Goal: Information Seeking & Learning: Find specific fact

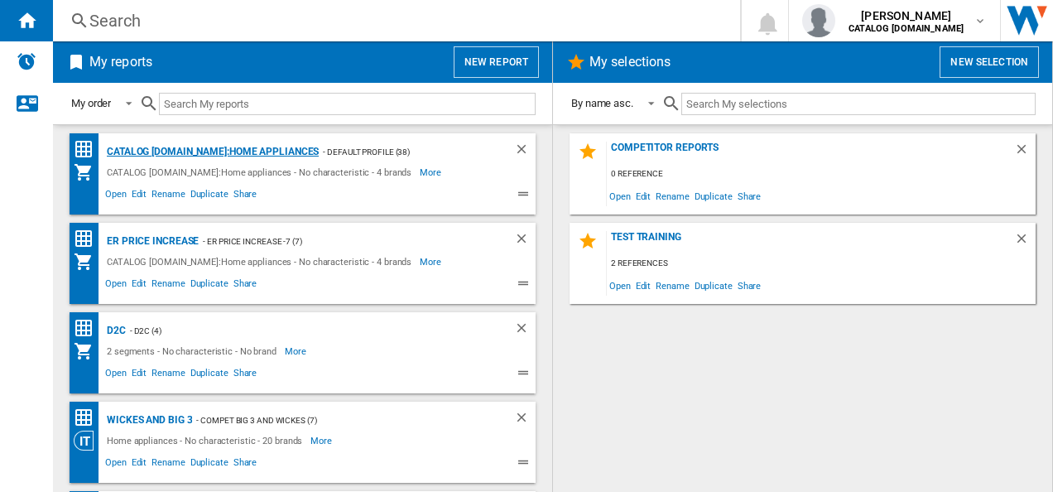
click at [217, 155] on div "CATALOG [DOMAIN_NAME]:Home appliances" at bounding box center [211, 152] width 216 height 21
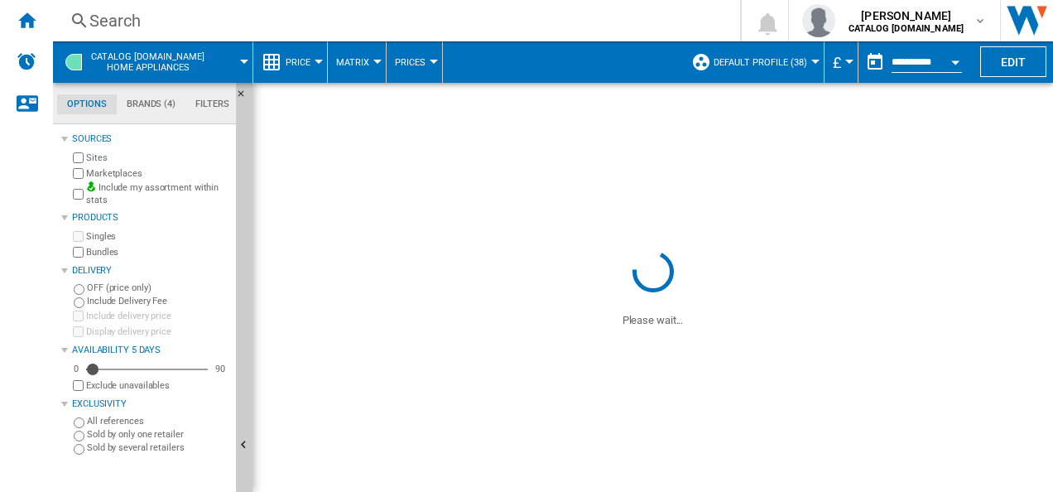
click at [426, 20] on div "Search" at bounding box center [392, 20] width 607 height 23
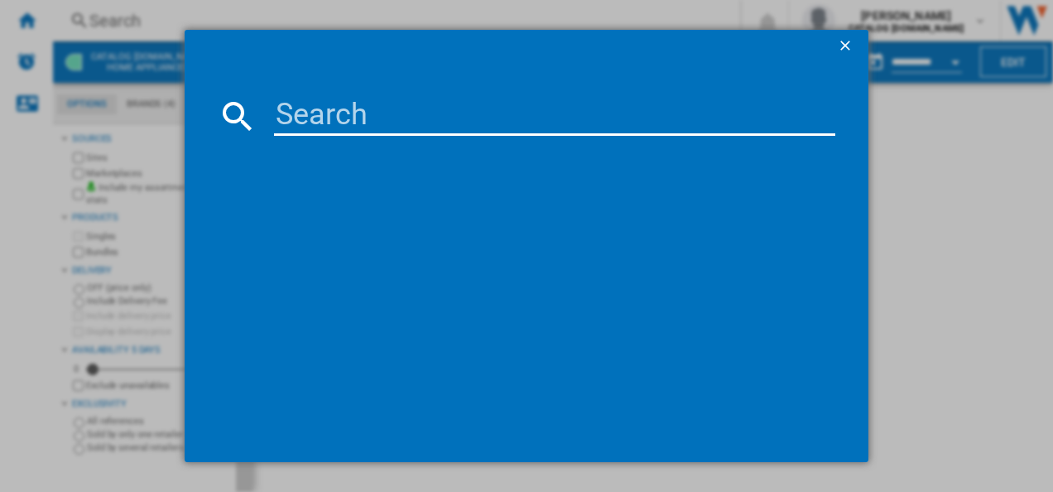
click at [404, 134] on input at bounding box center [555, 116] width 562 height 40
paste input "TR7PB731ST"
type input "TR7PB731ST"
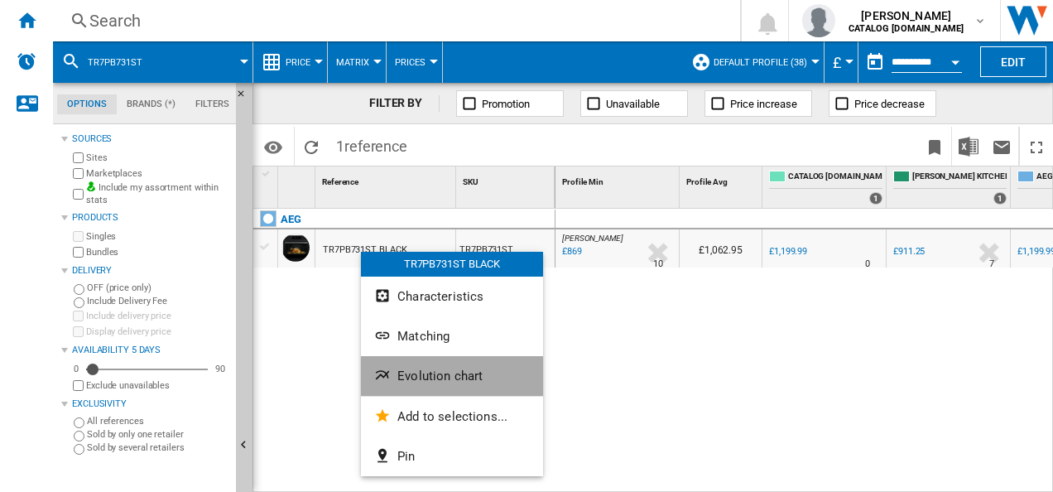
click at [414, 372] on span "Evolution chart" at bounding box center [439, 375] width 85 height 15
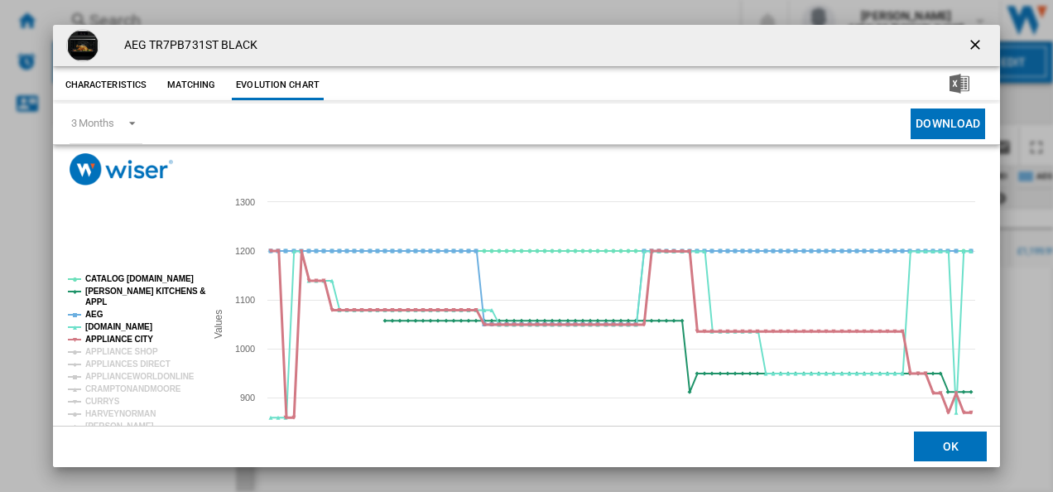
click at [103, 338] on tspan "APPLIANCE CITY" at bounding box center [119, 338] width 68 height 9
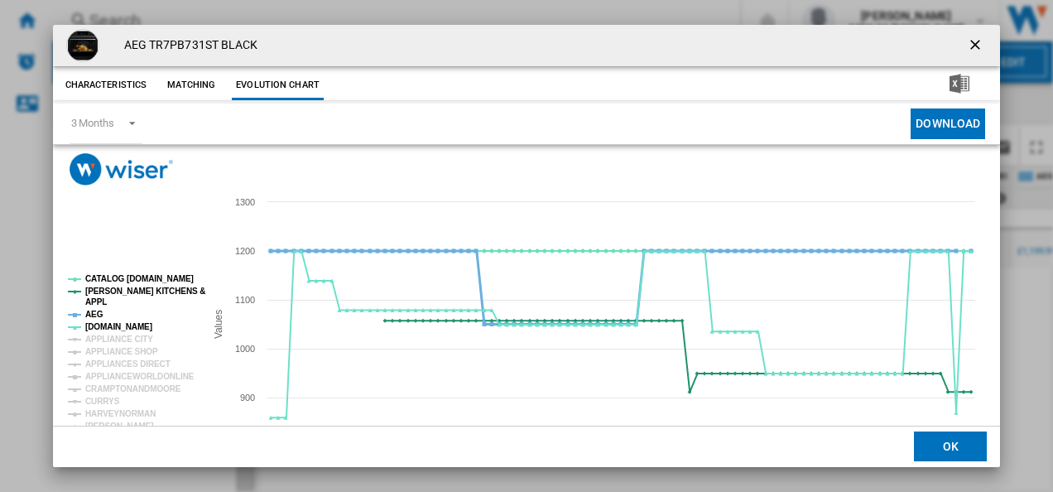
click at [91, 309] on tspan "AEG" at bounding box center [94, 313] width 18 height 9
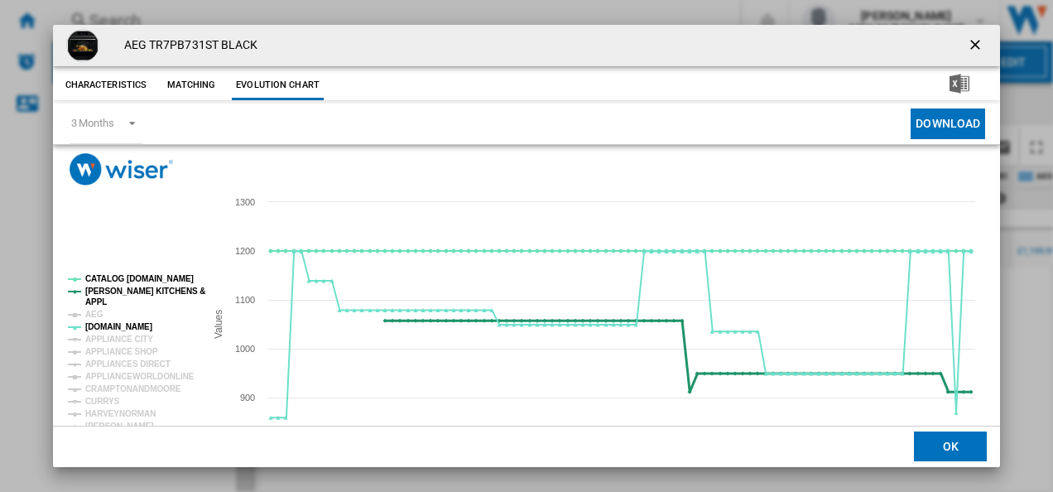
click at [92, 293] on tspan "[PERSON_NAME] KITCHENS &" at bounding box center [145, 290] width 120 height 9
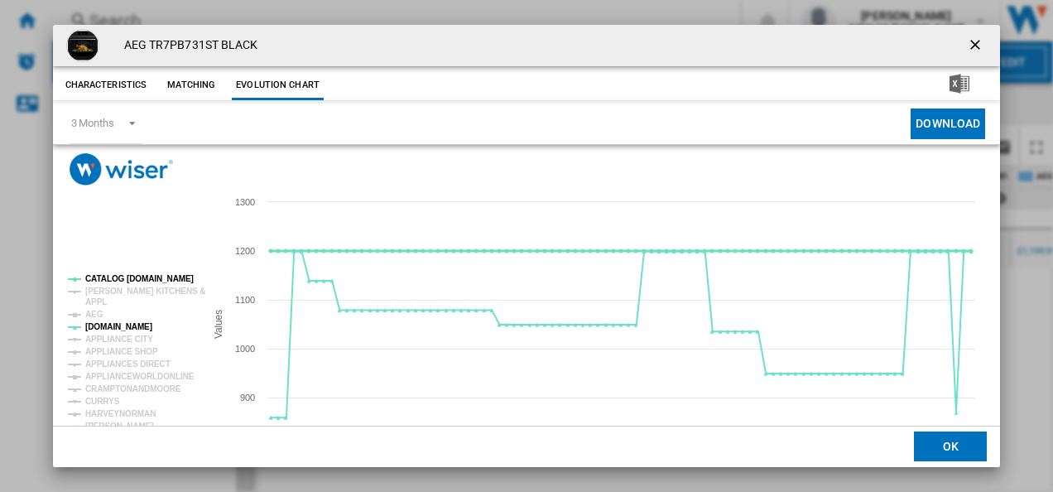
drag, startPoint x: 104, startPoint y: 276, endPoint x: 132, endPoint y: 362, distance: 90.5
click at [132, 362] on g "CATALOG [DOMAIN_NAME] [PERSON_NAME] KITCHENS & APPL AEG [DOMAIN_NAME] APPLIANCE…" at bounding box center [136, 439] width 137 height 330
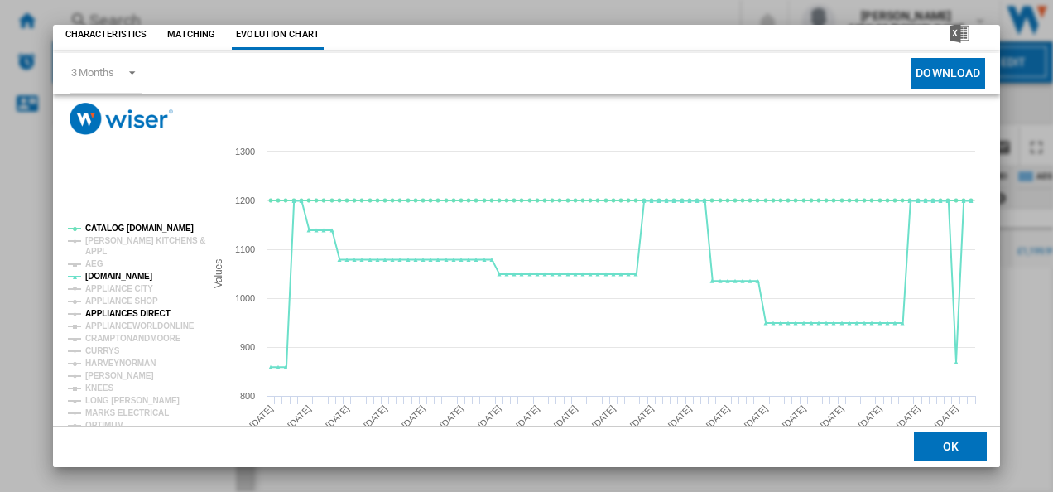
scroll to position [51, 0]
click at [103, 345] on tspan "CURRYS" at bounding box center [102, 349] width 35 height 9
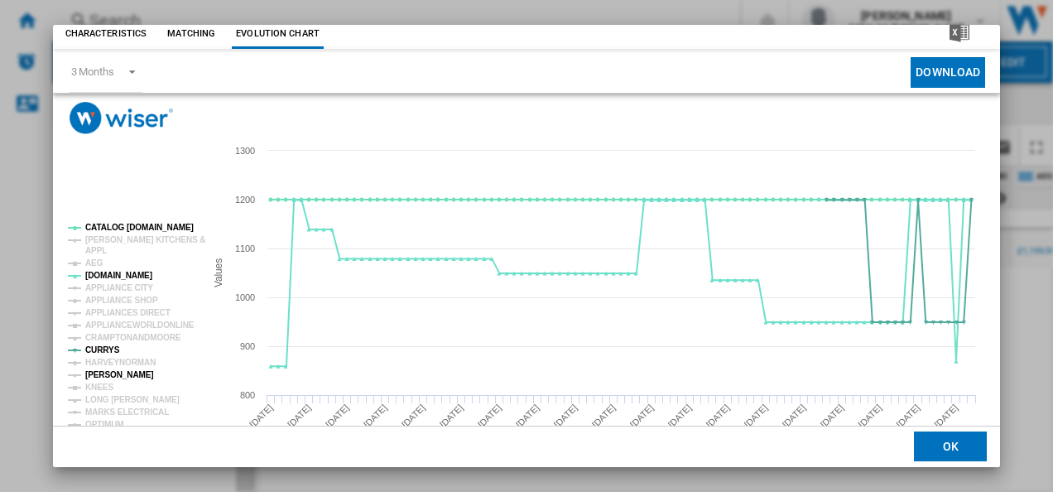
click at [121, 372] on tspan "[PERSON_NAME]" at bounding box center [119, 374] width 69 height 9
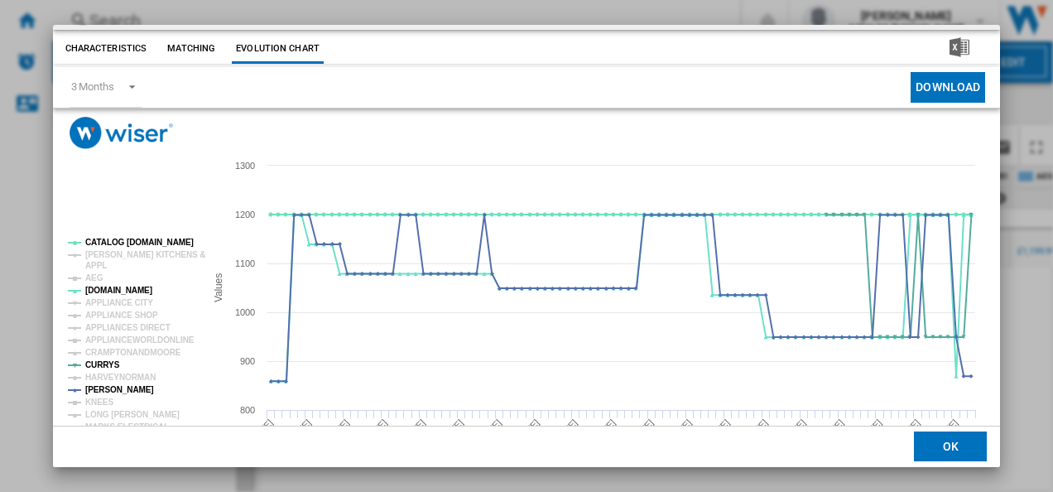
scroll to position [0, 0]
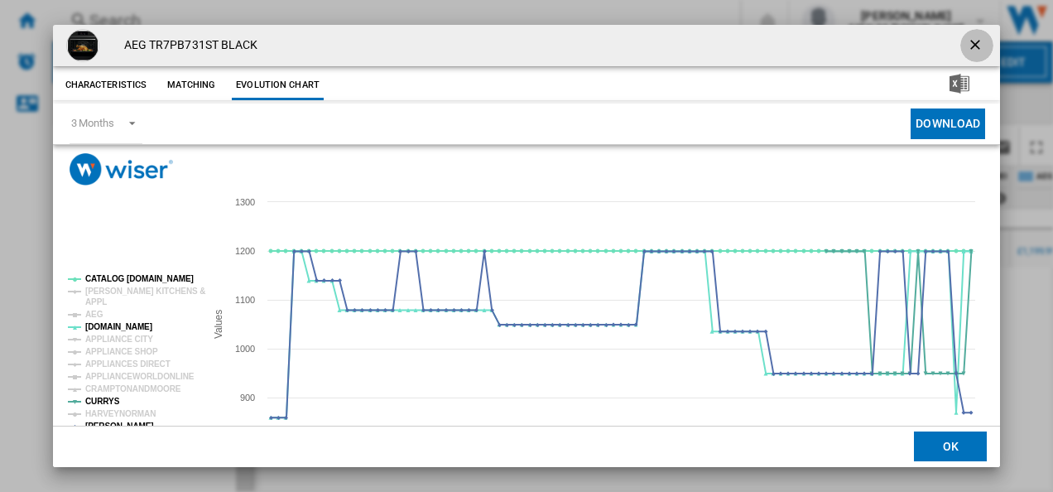
click at [968, 41] on ng-md-icon "getI18NText('BUTTONS.CLOSE_DIALOG')" at bounding box center [977, 46] width 20 height 20
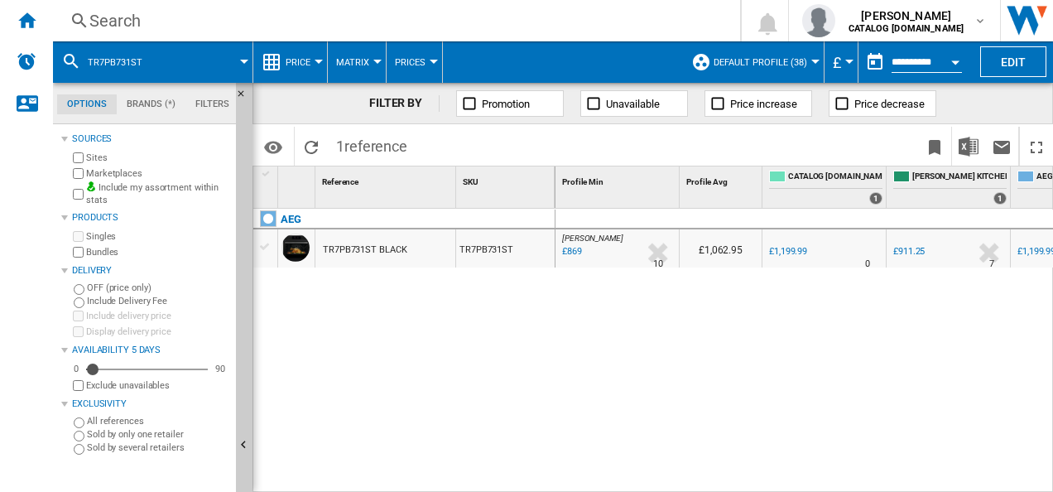
click at [414, 17] on div "Search" at bounding box center [392, 20] width 607 height 23
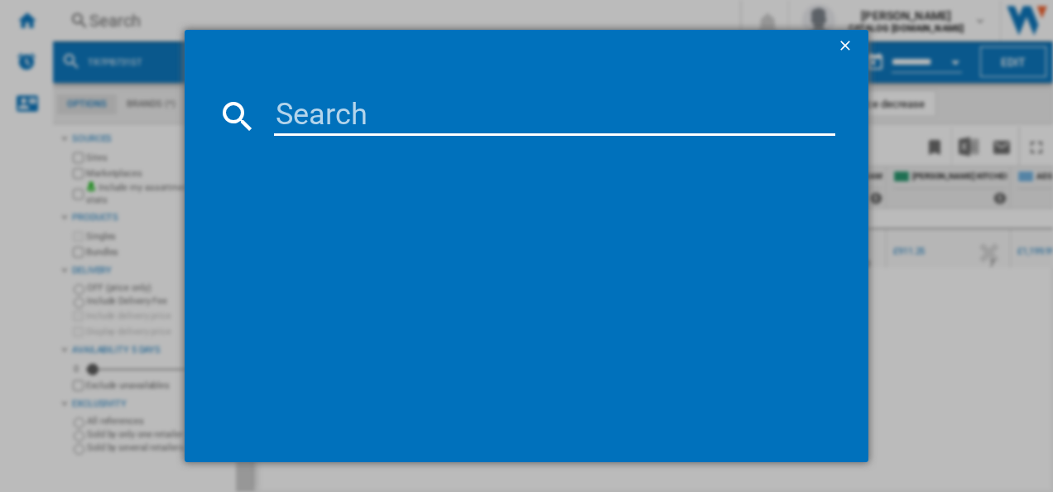
click at [391, 116] on input at bounding box center [555, 116] width 562 height 40
type input "IAE84411FB"
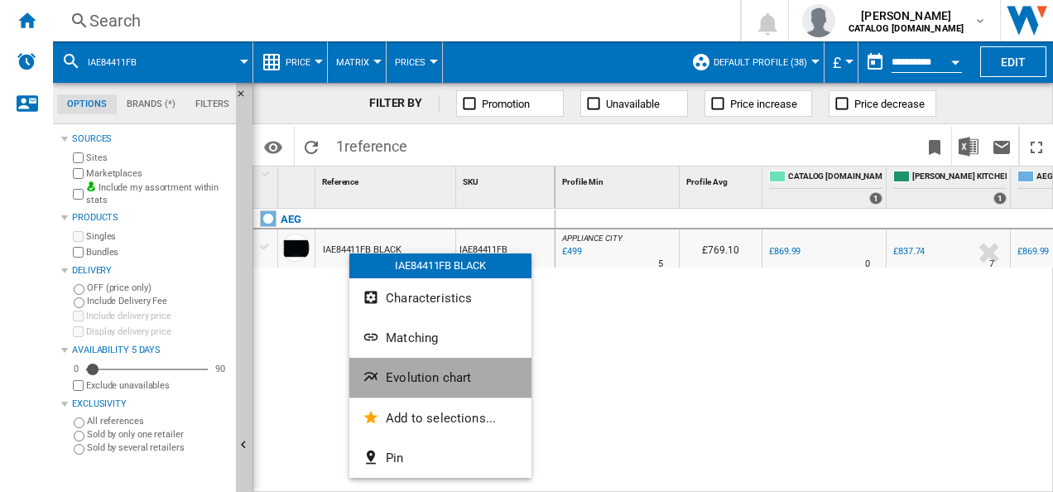
click at [388, 370] on span "Evolution chart" at bounding box center [428, 377] width 85 height 15
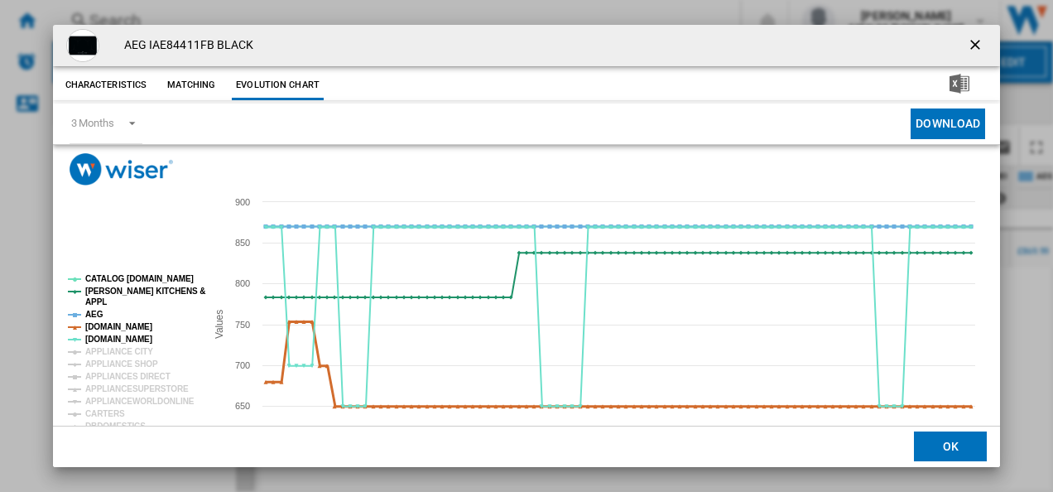
click at [133, 323] on tspan "[DOMAIN_NAME]" at bounding box center [118, 326] width 67 height 9
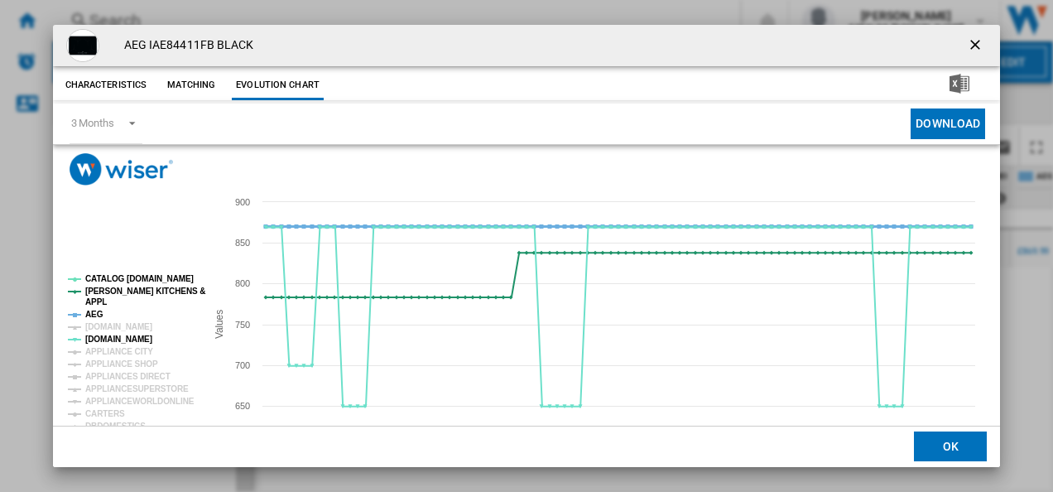
click at [94, 309] on tspan "AEG" at bounding box center [94, 313] width 18 height 9
click at [97, 297] on tspan "APPL" at bounding box center [96, 301] width 22 height 9
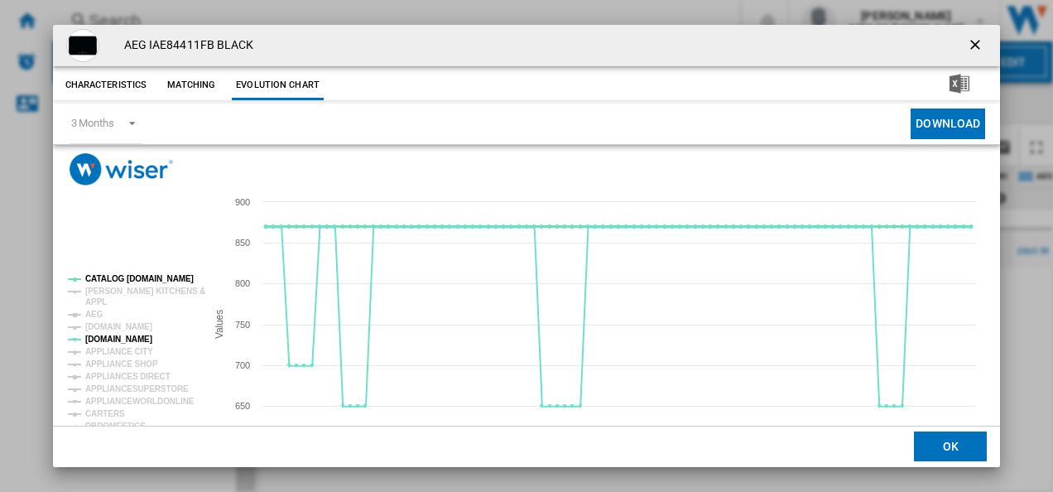
click at [106, 278] on tspan "CATALOG [DOMAIN_NAME]" at bounding box center [139, 278] width 108 height 9
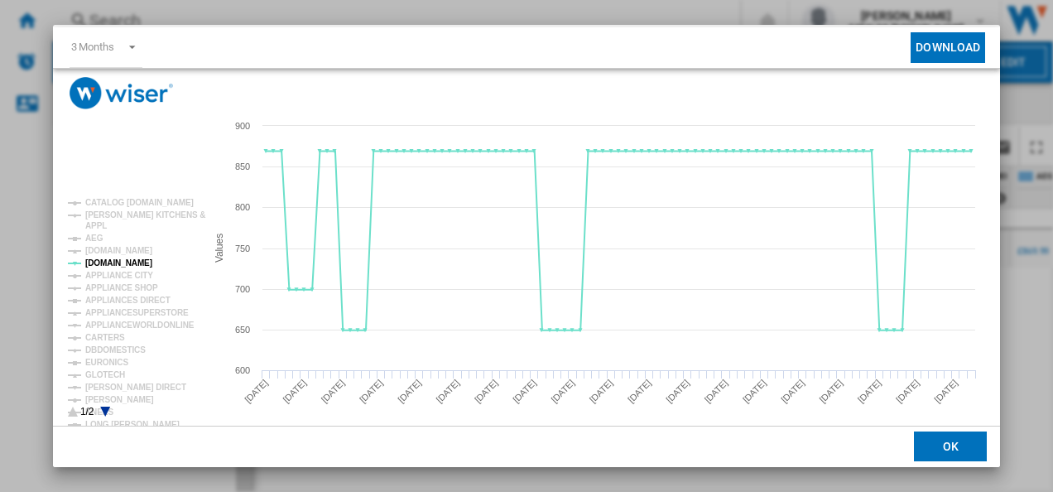
scroll to position [90, 0]
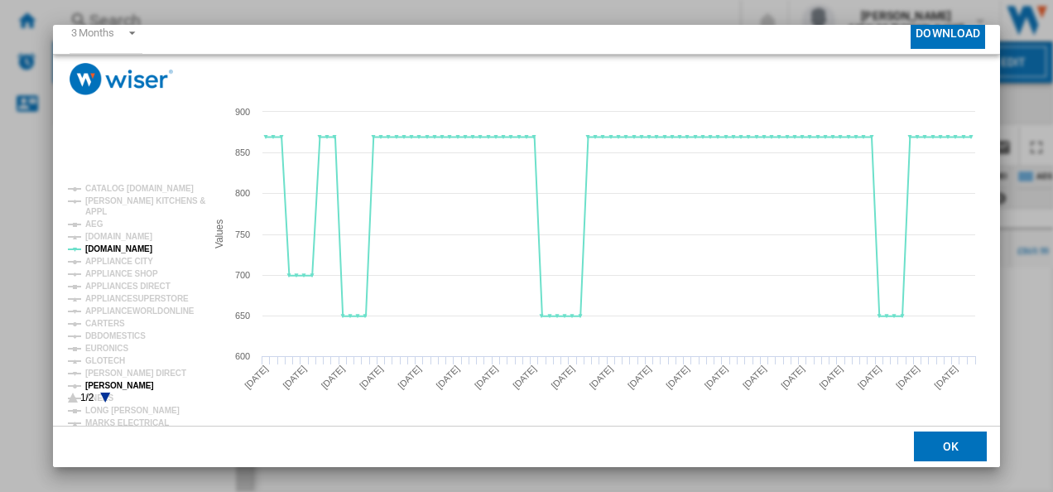
click at [114, 381] on tspan "[PERSON_NAME]" at bounding box center [119, 385] width 69 height 9
click at [106, 393] on icon "Product popup" at bounding box center [105, 397] width 10 height 10
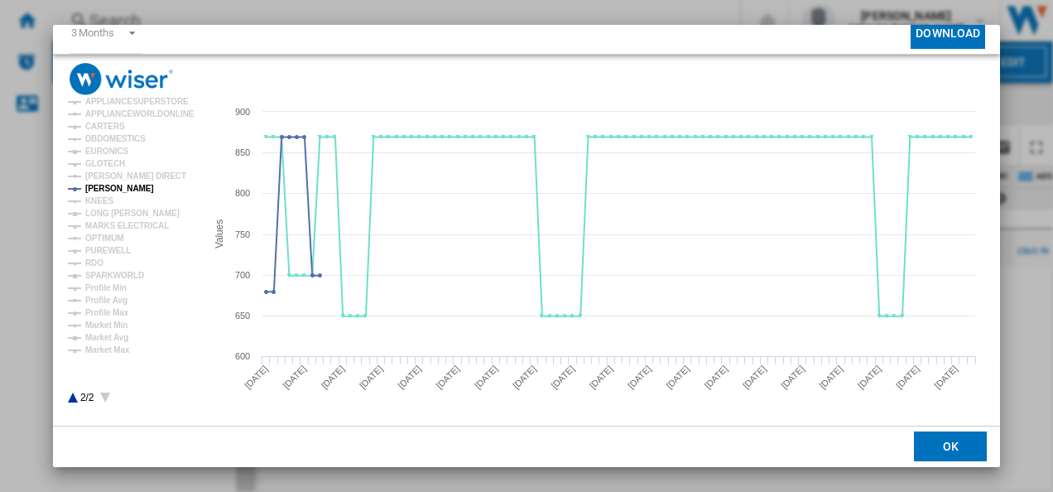
click at [73, 396] on icon "Product popup" at bounding box center [73, 397] width 10 height 10
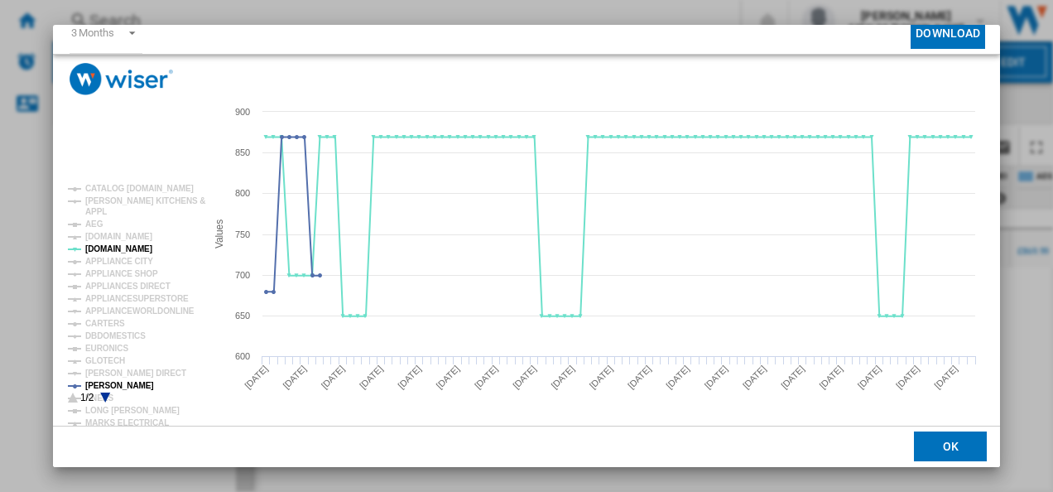
scroll to position [0, 0]
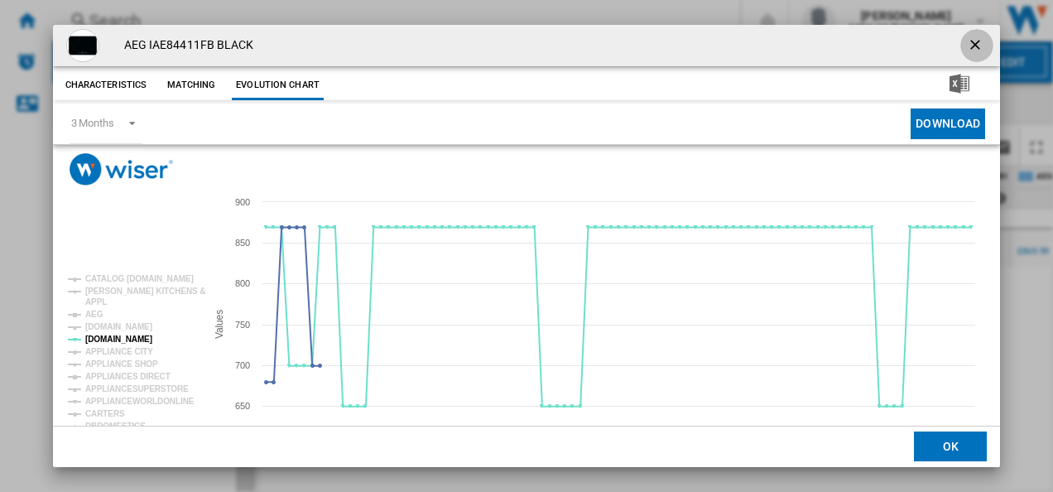
click at [972, 41] on ng-md-icon "getI18NText('BUTTONS.CLOSE_DIALOG')" at bounding box center [977, 46] width 20 height 20
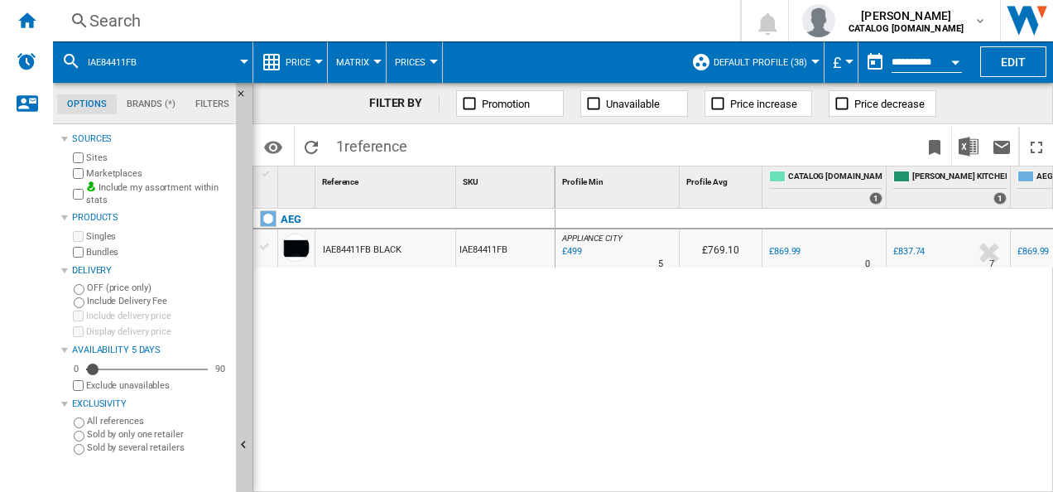
click at [410, 22] on div "Search" at bounding box center [392, 20] width 607 height 23
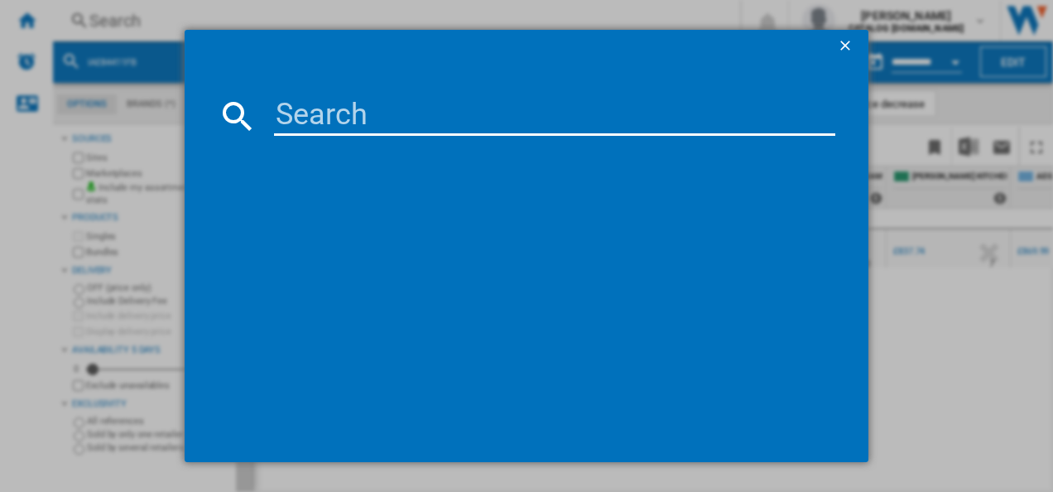
click at [377, 126] on input at bounding box center [555, 116] width 562 height 40
type input "TK95IN00FB"
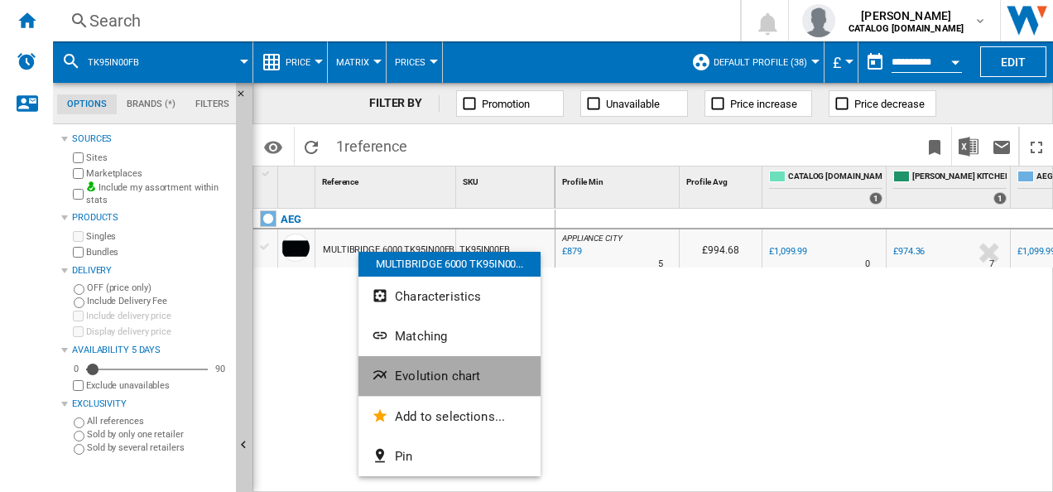
click at [381, 359] on button "Evolution chart" at bounding box center [449, 376] width 182 height 40
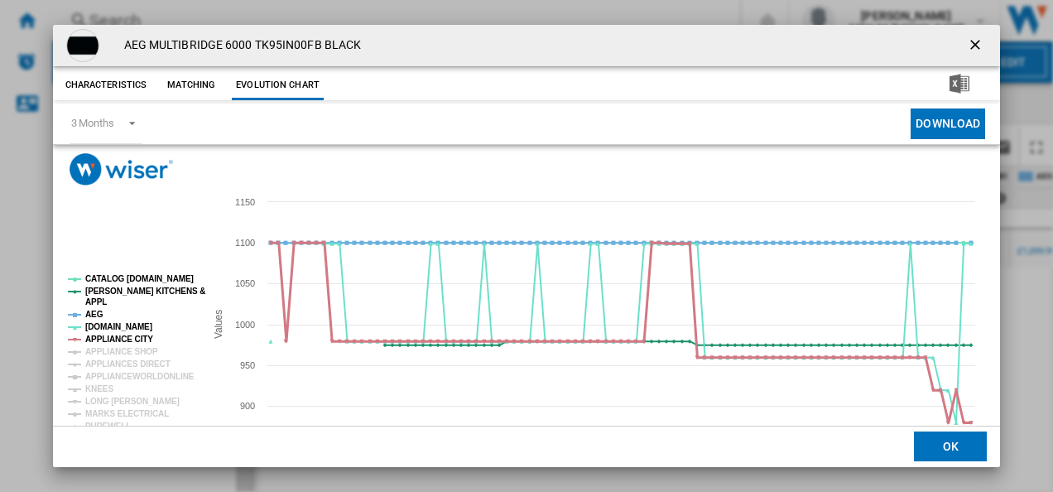
click at [111, 334] on tspan "APPLIANCE CITY" at bounding box center [119, 338] width 68 height 9
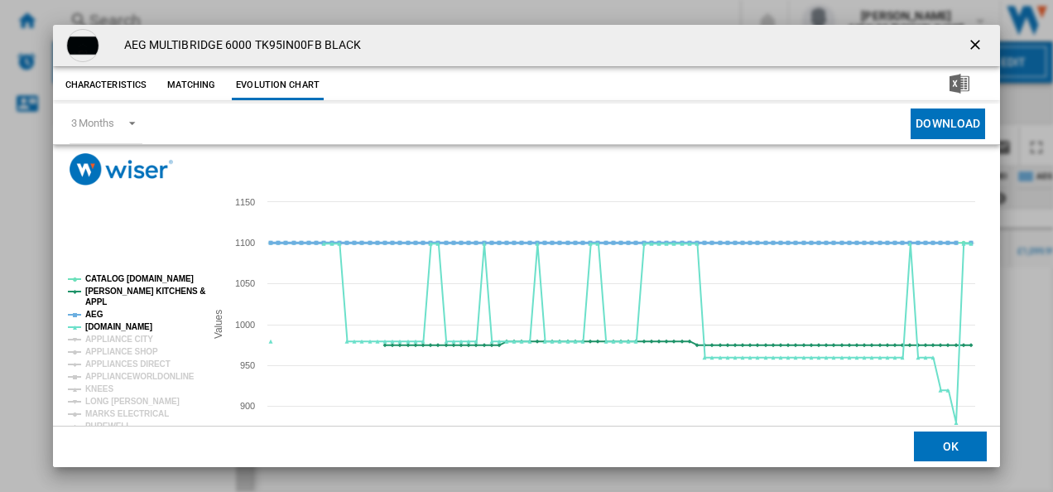
click at [98, 314] on tspan "AEG" at bounding box center [94, 313] width 18 height 9
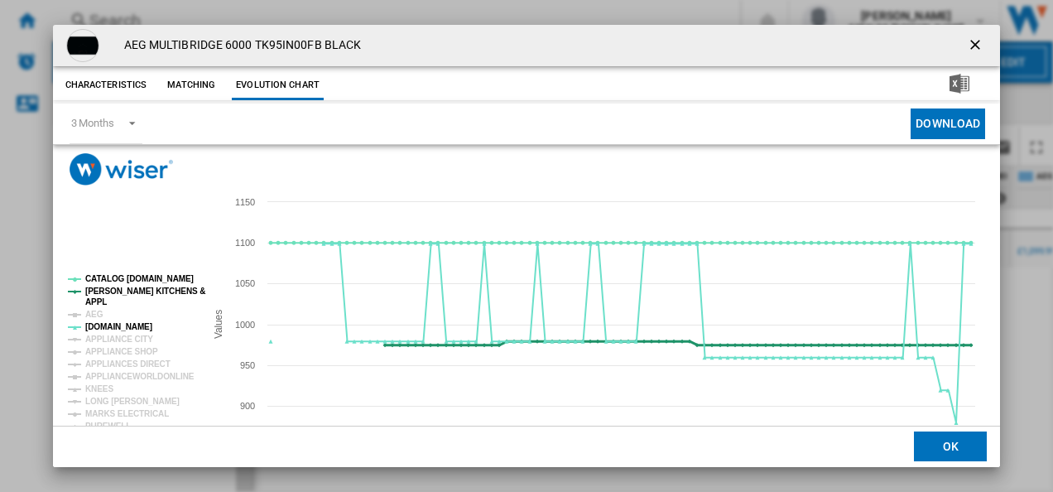
click at [91, 295] on tspan "[PERSON_NAME] KITCHENS &" at bounding box center [145, 290] width 120 height 9
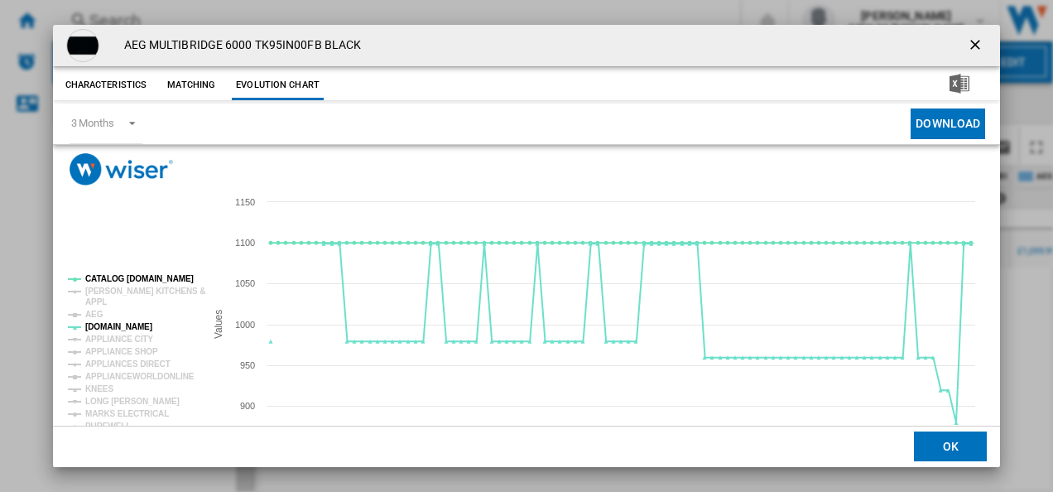
click at [106, 274] on rect "Product popup" at bounding box center [129, 384] width 137 height 232
click at [107, 276] on tspan "CATALOG [DOMAIN_NAME]" at bounding box center [139, 278] width 108 height 9
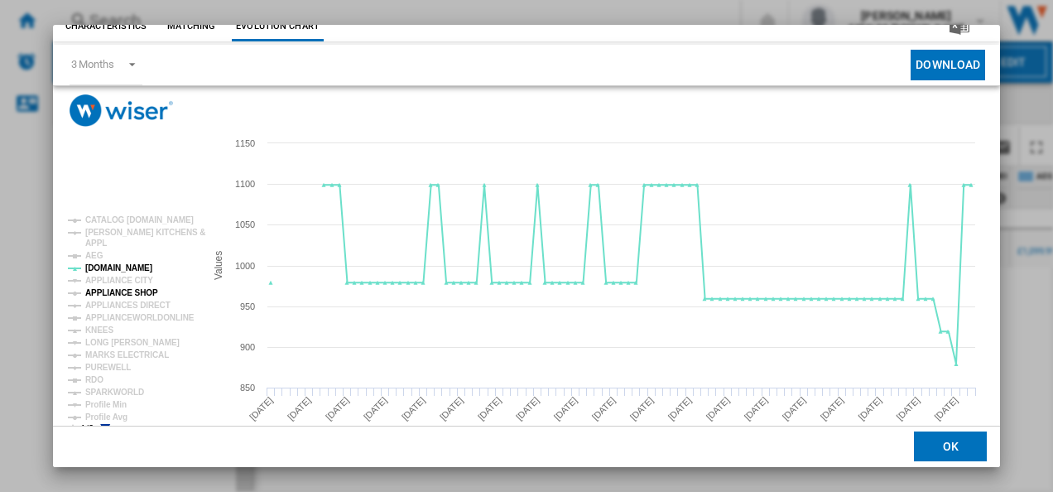
scroll to position [60, 0]
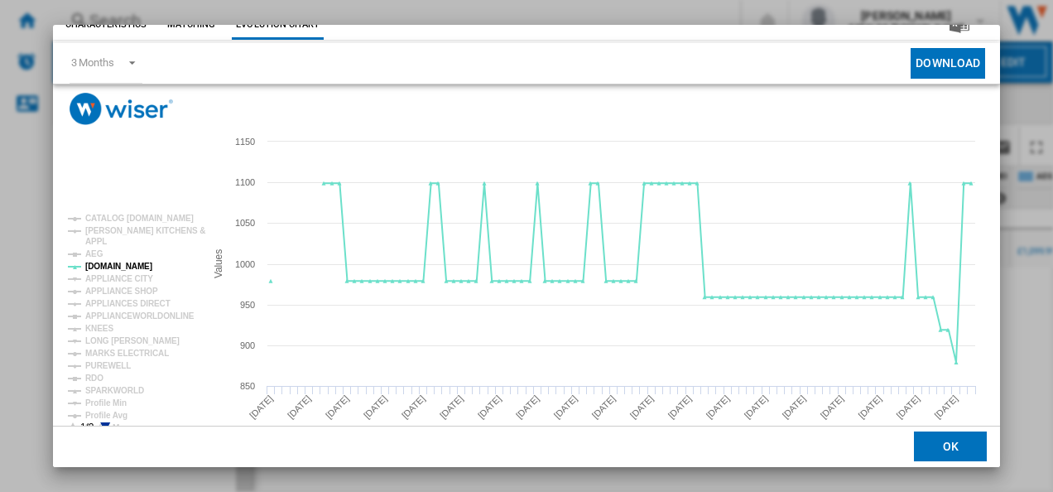
click at [103, 422] on icon "Product popup" at bounding box center [105, 427] width 10 height 10
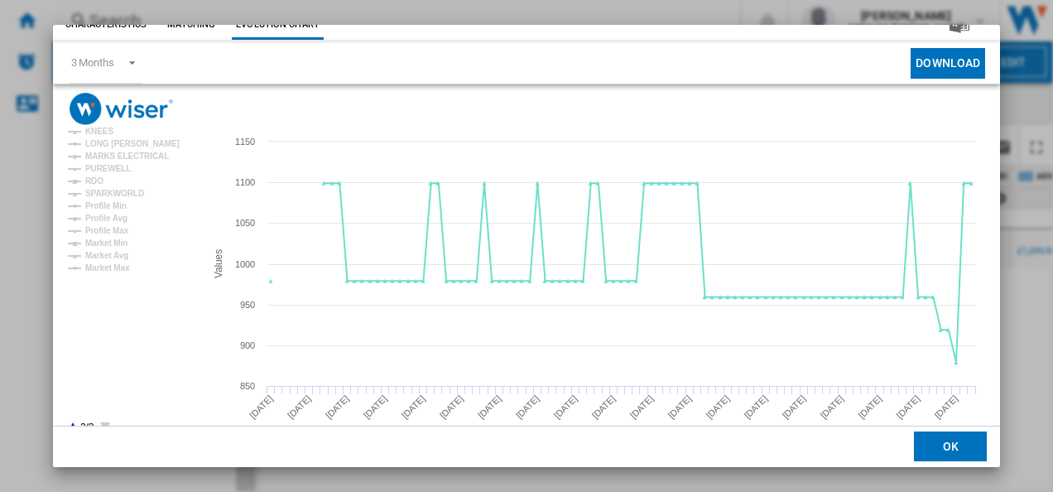
scroll to position [90, 0]
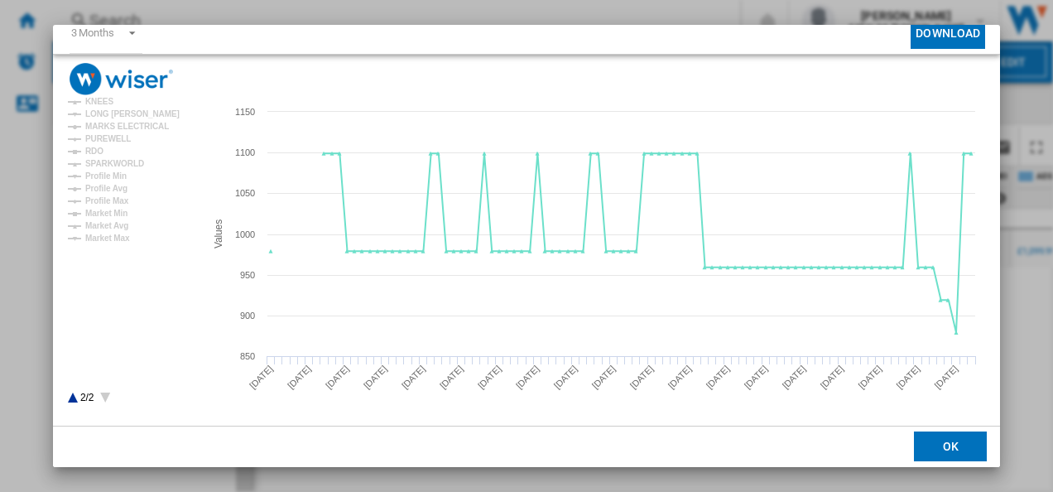
click at [70, 394] on rect "Product popup" at bounding box center [129, 294] width 137 height 232
click at [71, 399] on icon "Product popup" at bounding box center [73, 397] width 10 height 10
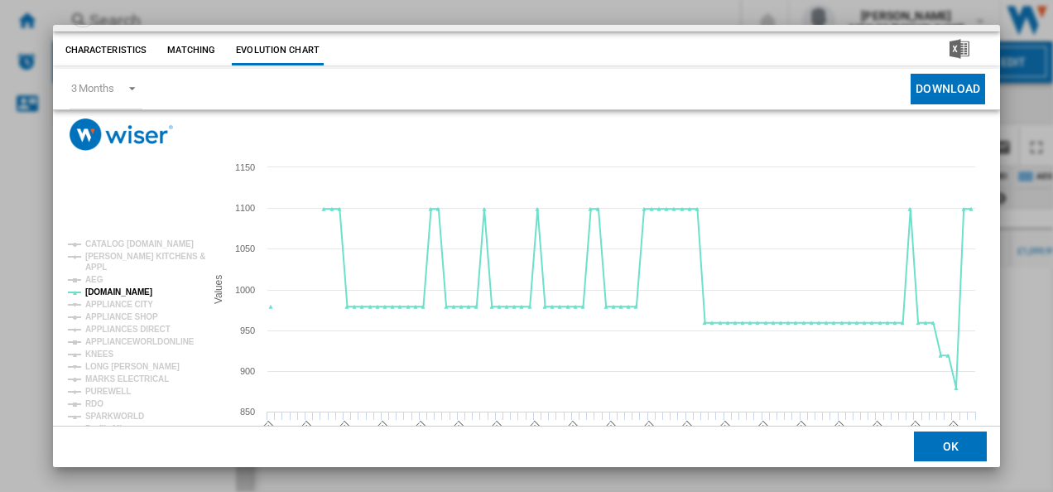
scroll to position [0, 0]
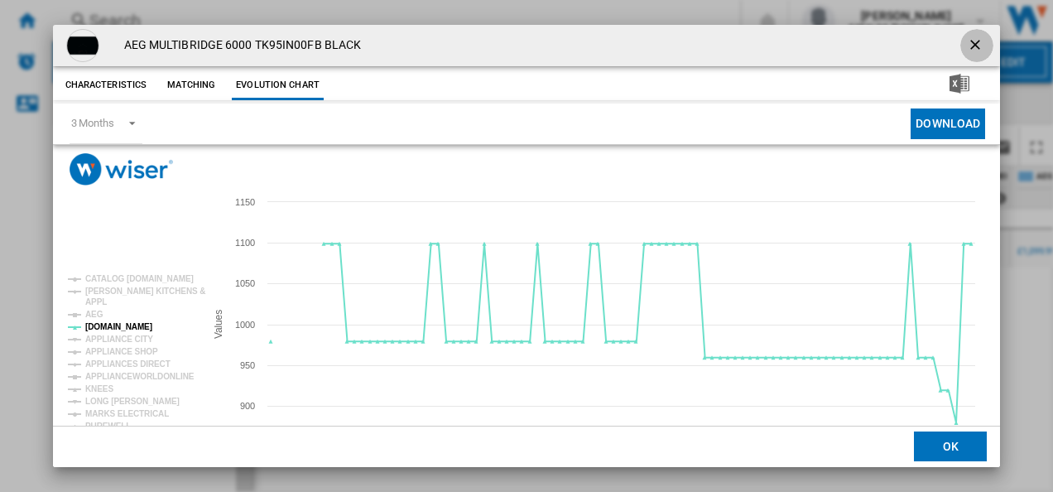
click at [975, 41] on ng-md-icon "getI18NText('BUTTONS.CLOSE_DIALOG')" at bounding box center [977, 46] width 20 height 20
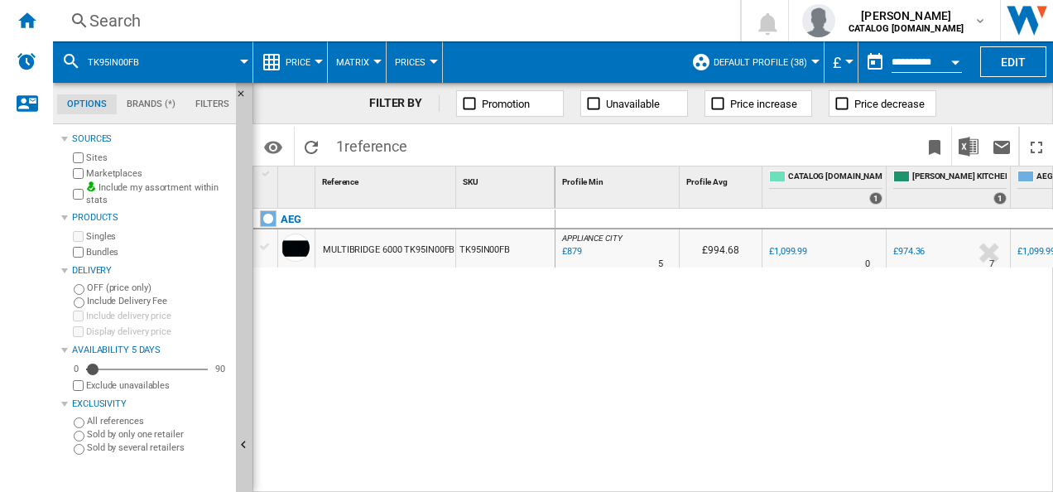
click at [424, 17] on div "Search" at bounding box center [392, 20] width 607 height 23
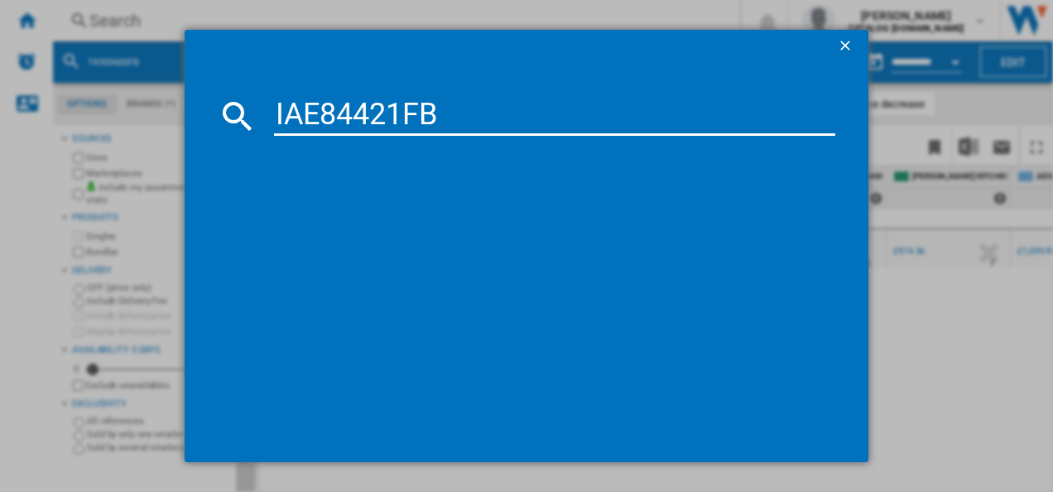
click at [382, 108] on input "IAE84421FB" at bounding box center [555, 116] width 562 height 40
type input "IAE84421FB"
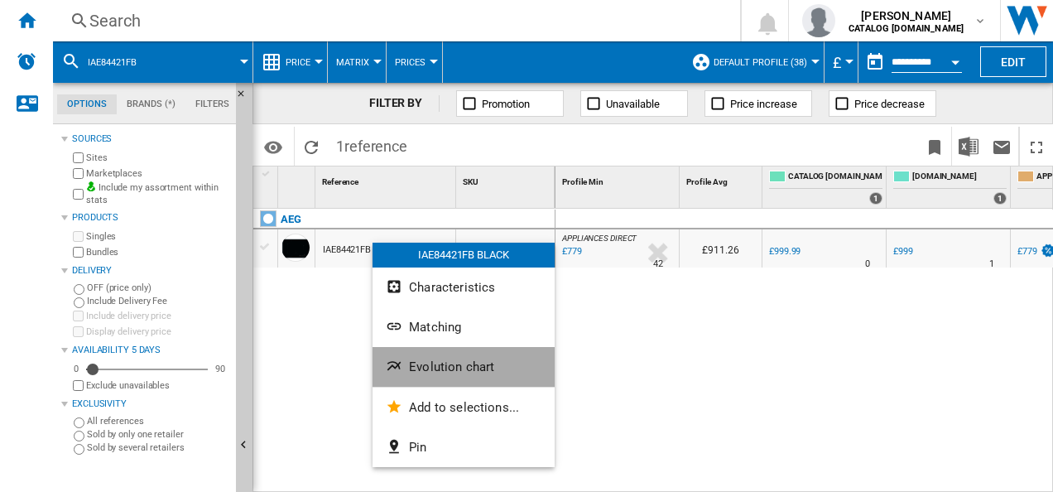
click at [410, 369] on span "Evolution chart" at bounding box center [451, 366] width 85 height 15
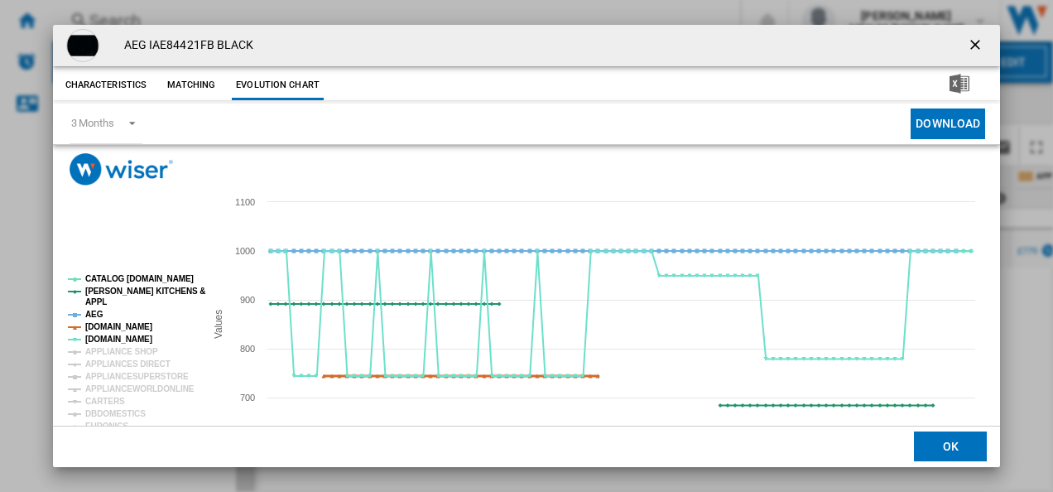
click at [121, 326] on tspan "[DOMAIN_NAME]" at bounding box center [118, 326] width 67 height 9
drag, startPoint x: 88, startPoint y: 311, endPoint x: 103, endPoint y: 291, distance: 24.8
click at [103, 291] on g "CATALOG [DOMAIN_NAME] [PERSON_NAME] KITCHENS & APPL AEG [DOMAIN_NAME] [DOMAIN_N…" at bounding box center [136, 470] width 137 height 392
click at [103, 291] on tspan "[PERSON_NAME] KITCHENS &" at bounding box center [145, 290] width 120 height 9
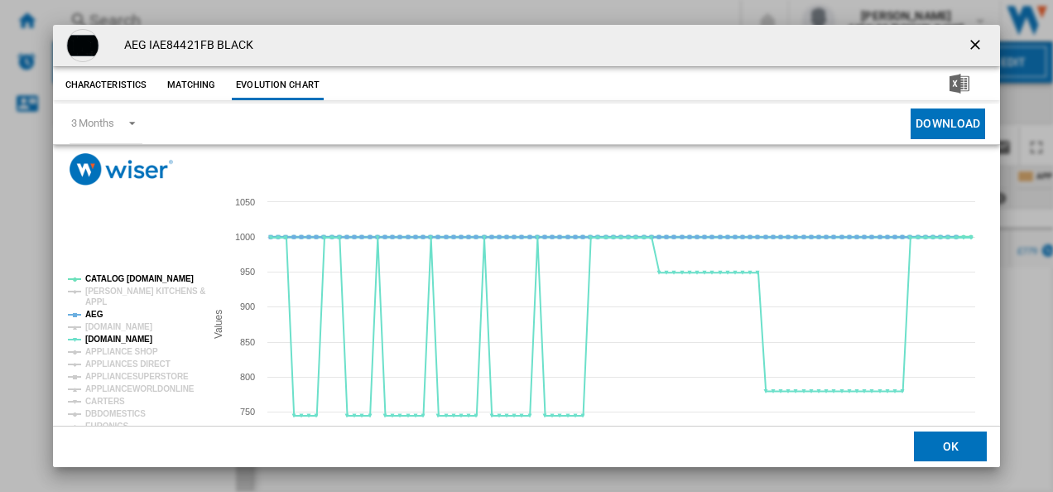
click at [105, 277] on tspan "CATALOG [DOMAIN_NAME]" at bounding box center [139, 278] width 108 height 9
click at [93, 313] on tspan "AEG" at bounding box center [94, 313] width 18 height 9
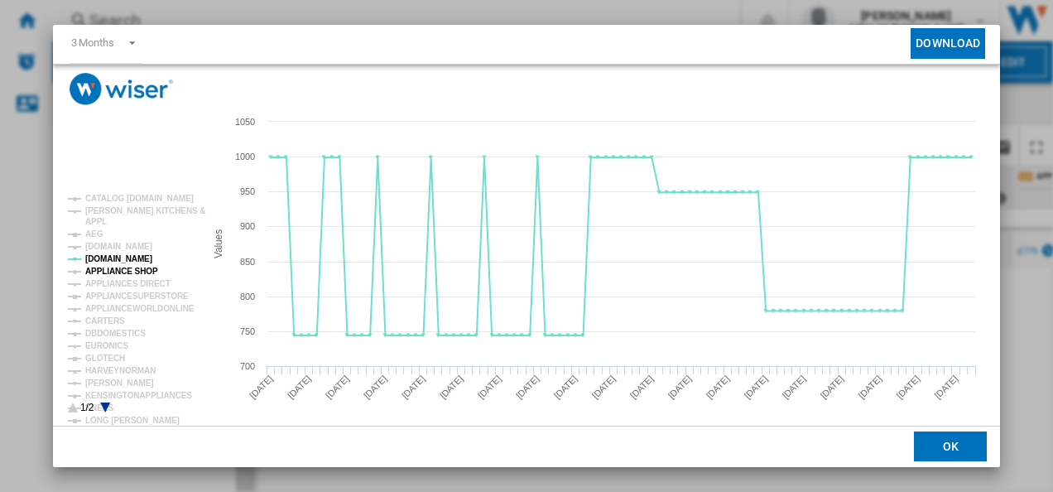
scroll to position [82, 0]
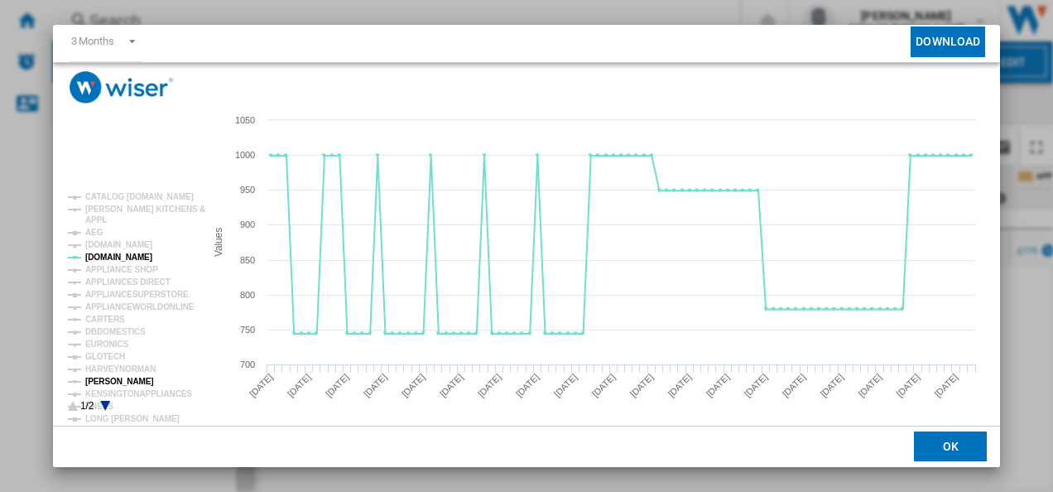
click at [113, 378] on tspan "[PERSON_NAME]" at bounding box center [119, 381] width 69 height 9
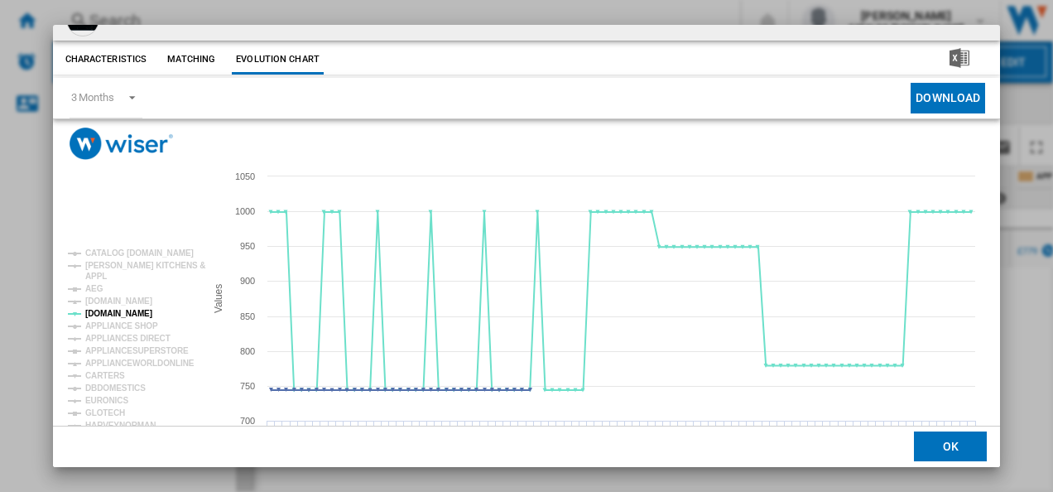
scroll to position [0, 0]
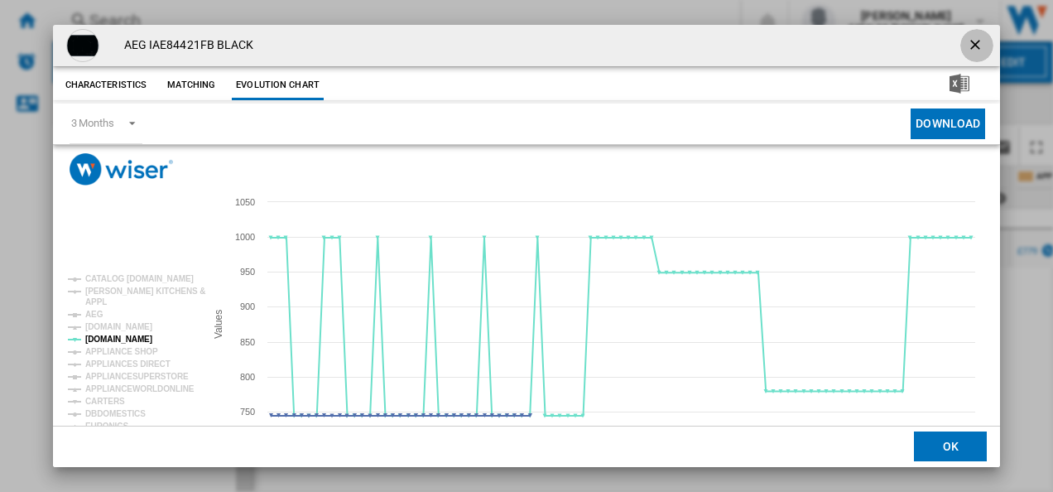
click at [967, 37] on ng-md-icon "getI18NText('BUTTONS.CLOSE_DIALOG')" at bounding box center [977, 46] width 20 height 20
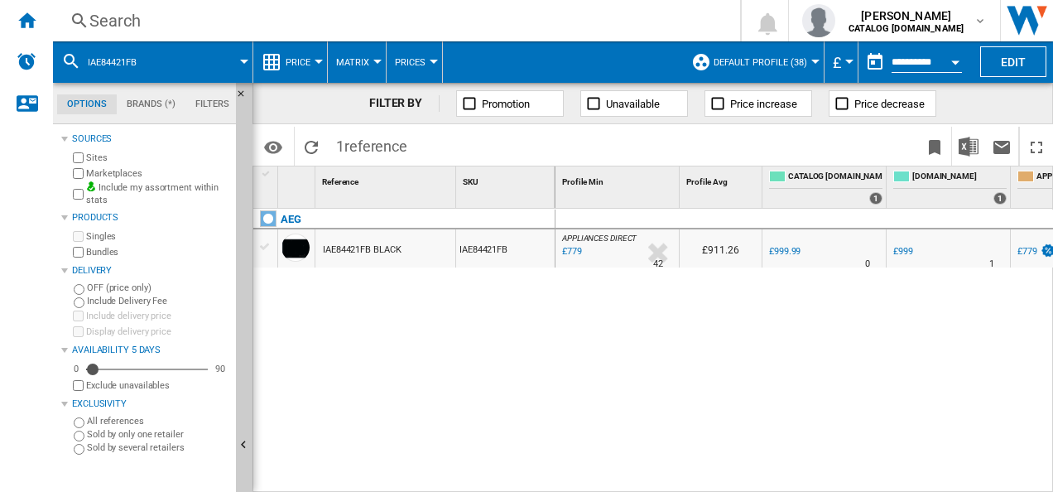
click at [346, 12] on div "Search" at bounding box center [392, 20] width 607 height 23
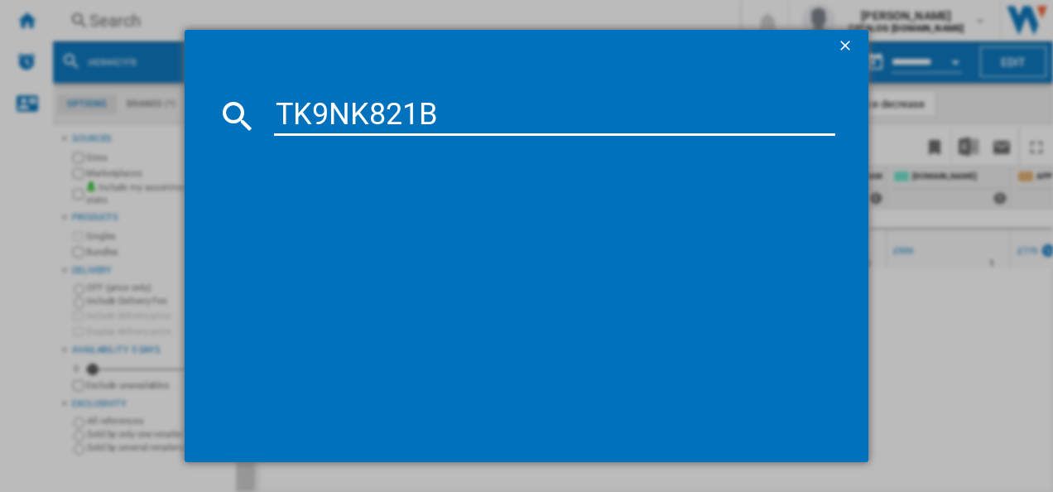
click at [319, 111] on input "TK9NK821B" at bounding box center [555, 116] width 562 height 40
type input "TK9NK821B"
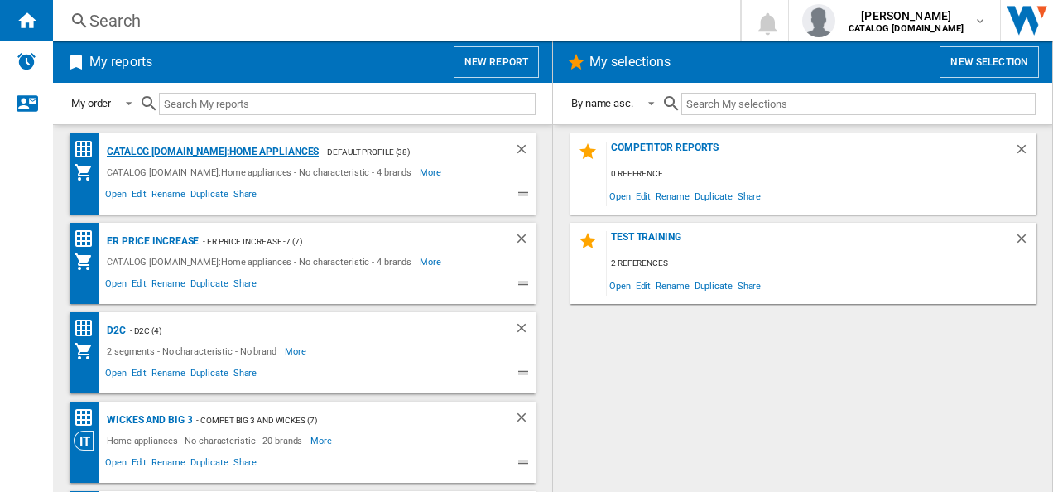
click at [266, 156] on div "CATALOG [DOMAIN_NAME]:Home appliances" at bounding box center [211, 152] width 216 height 21
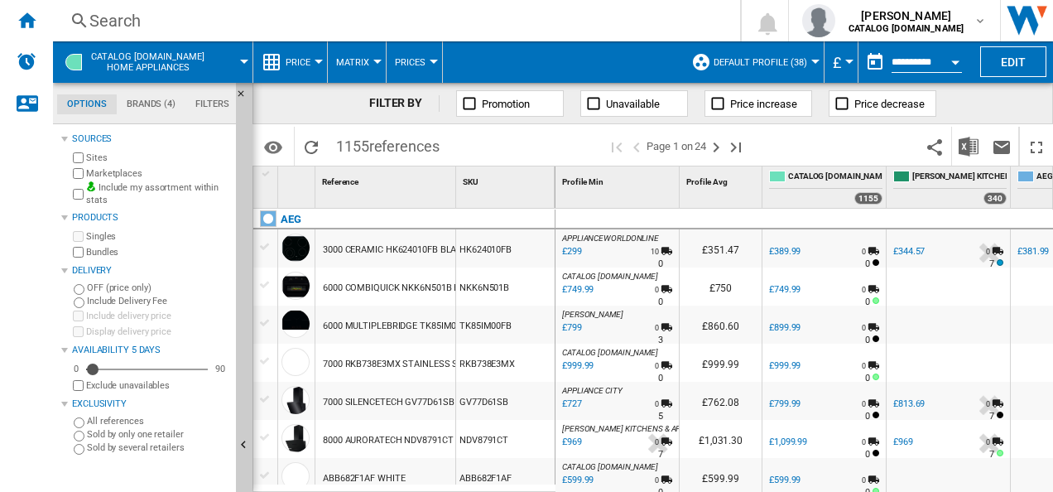
click at [297, 22] on div "Search" at bounding box center [392, 20] width 607 height 23
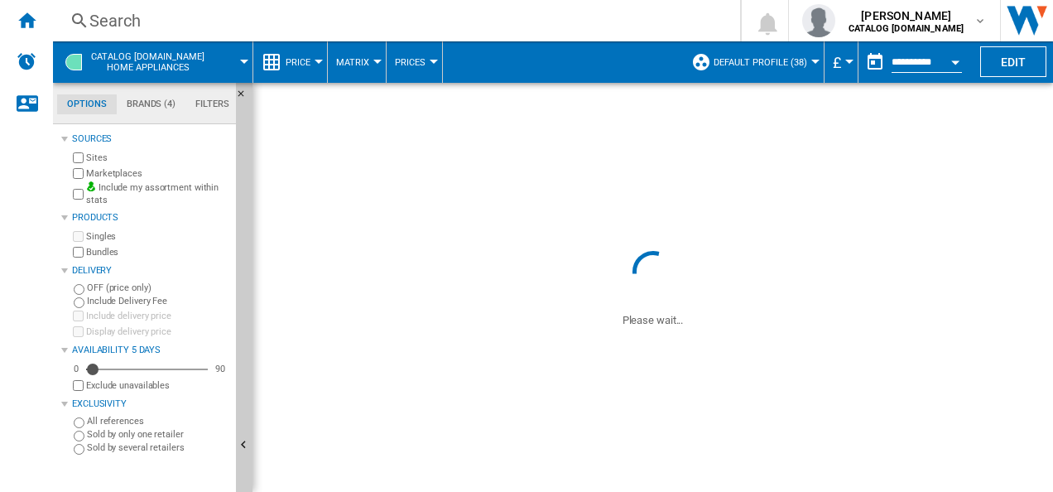
click at [338, 23] on div "Search" at bounding box center [392, 20] width 607 height 23
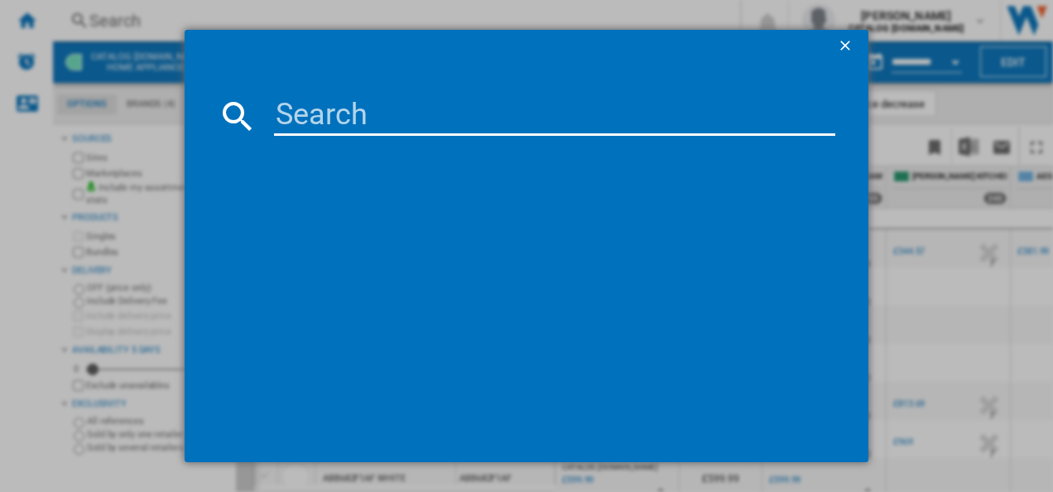
click at [445, 119] on input at bounding box center [555, 116] width 562 height 40
paste input "TK9NK821B"
type input "TK9NK821B"
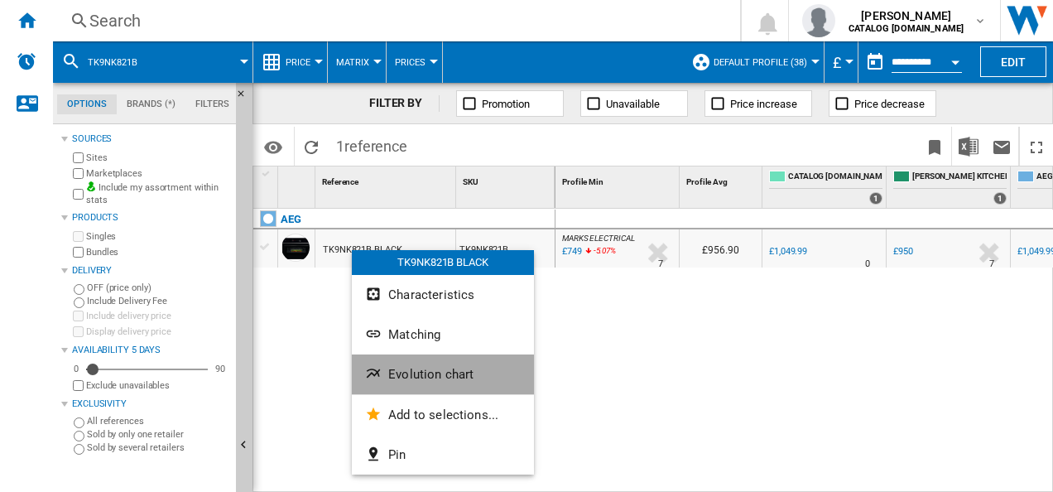
click at [401, 367] on span "Evolution chart" at bounding box center [430, 374] width 85 height 15
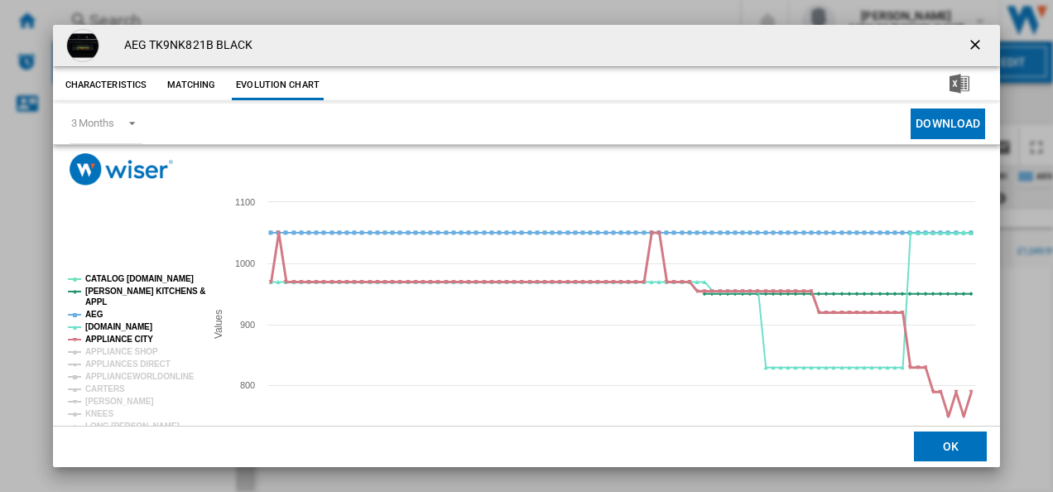
click at [144, 334] on tspan "APPLIANCE CITY" at bounding box center [119, 338] width 68 height 9
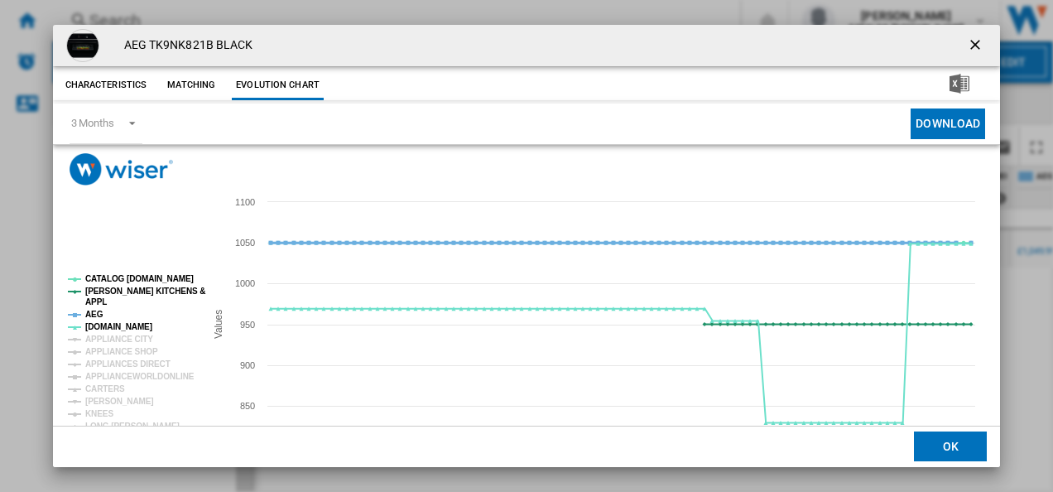
click at [94, 312] on tspan "AEG" at bounding box center [94, 313] width 18 height 9
click at [101, 293] on tspan "[PERSON_NAME] KITCHENS &" at bounding box center [145, 290] width 120 height 9
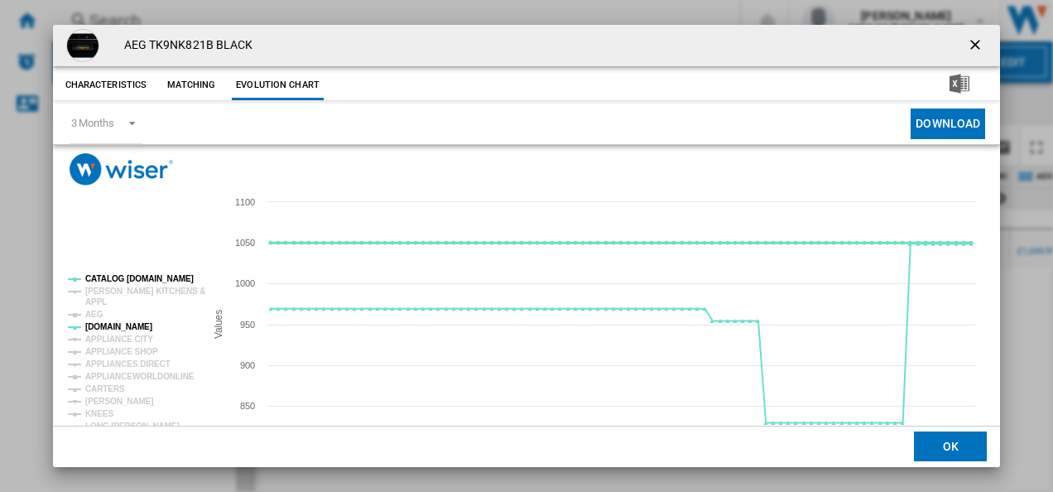
click at [112, 276] on tspan "CATALOG [DOMAIN_NAME]" at bounding box center [139, 278] width 108 height 9
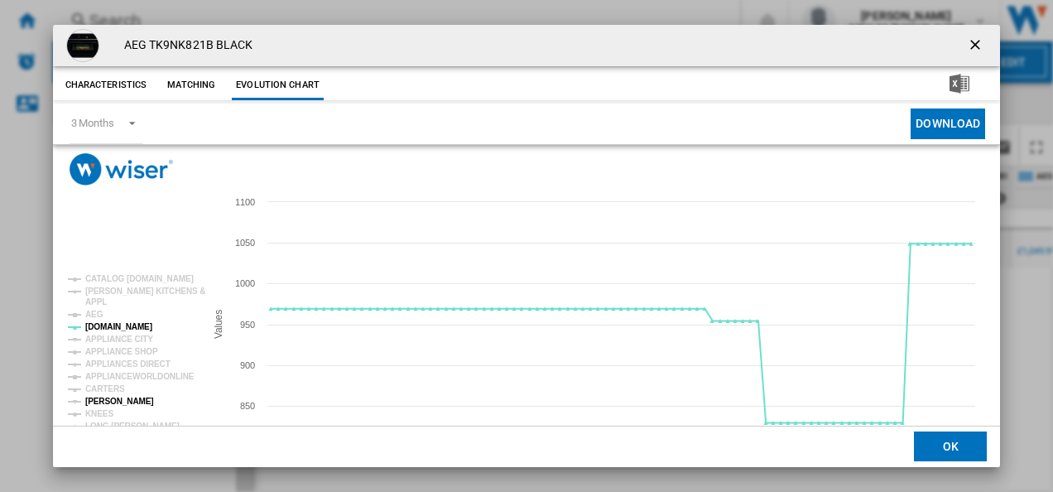
click at [112, 405] on tspan "[PERSON_NAME]" at bounding box center [119, 400] width 69 height 9
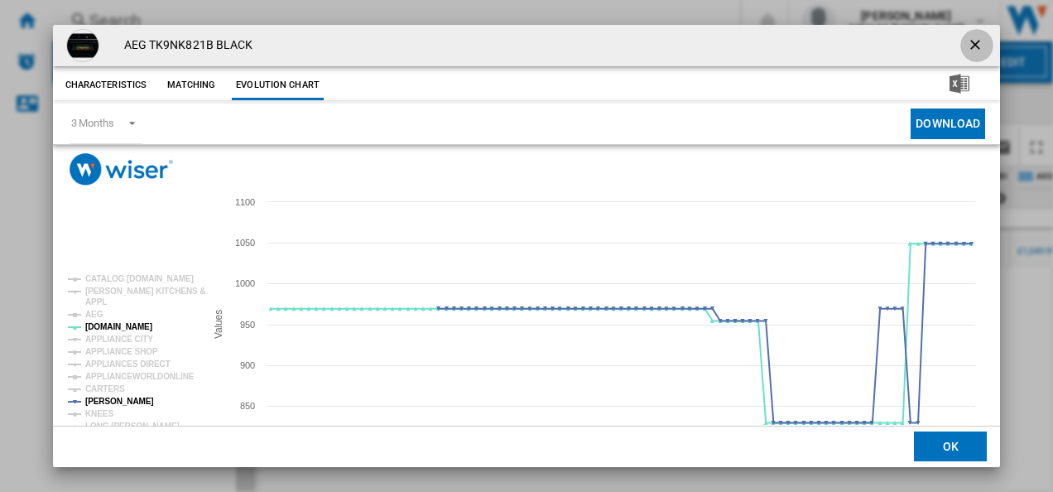
click at [971, 38] on ng-md-icon "getI18NText('BUTTONS.CLOSE_DIALOG')" at bounding box center [977, 46] width 20 height 20
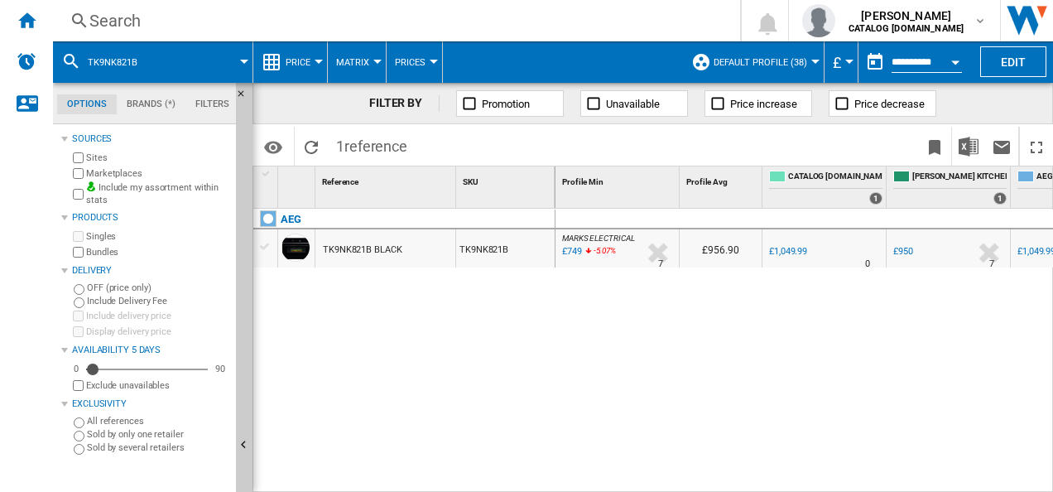
click at [285, 23] on div "Search" at bounding box center [392, 20] width 607 height 23
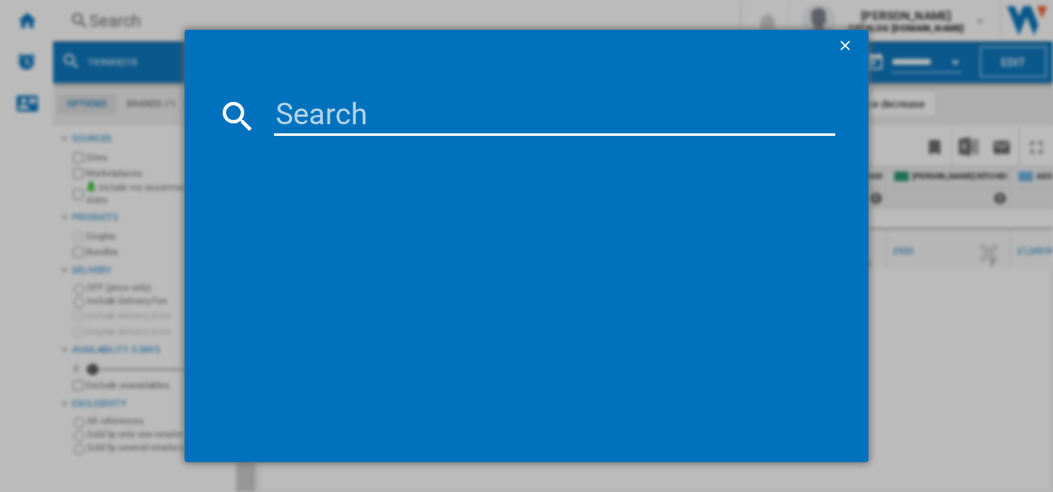
click at [304, 114] on input at bounding box center [555, 116] width 562 height 40
type input "TO84IA00FB"
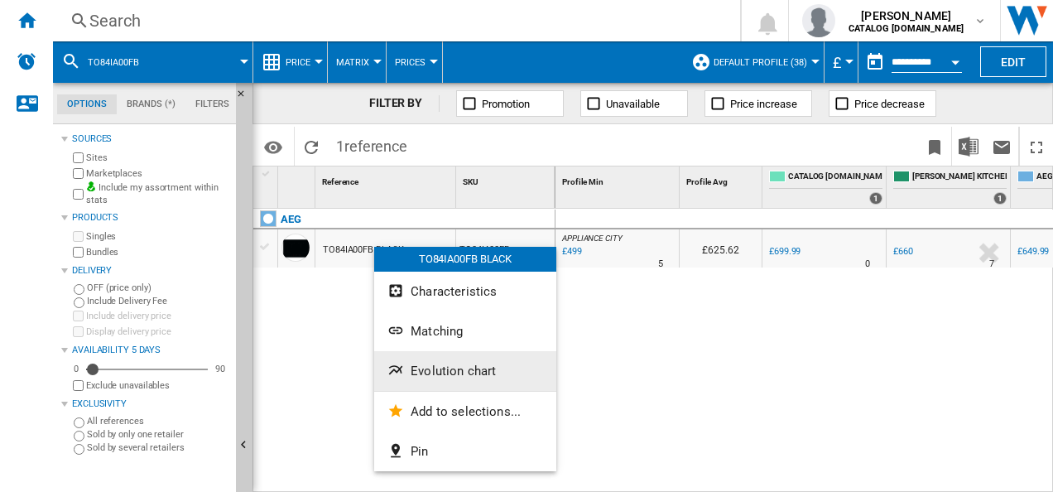
click at [409, 364] on button "Evolution chart" at bounding box center [465, 371] width 182 height 40
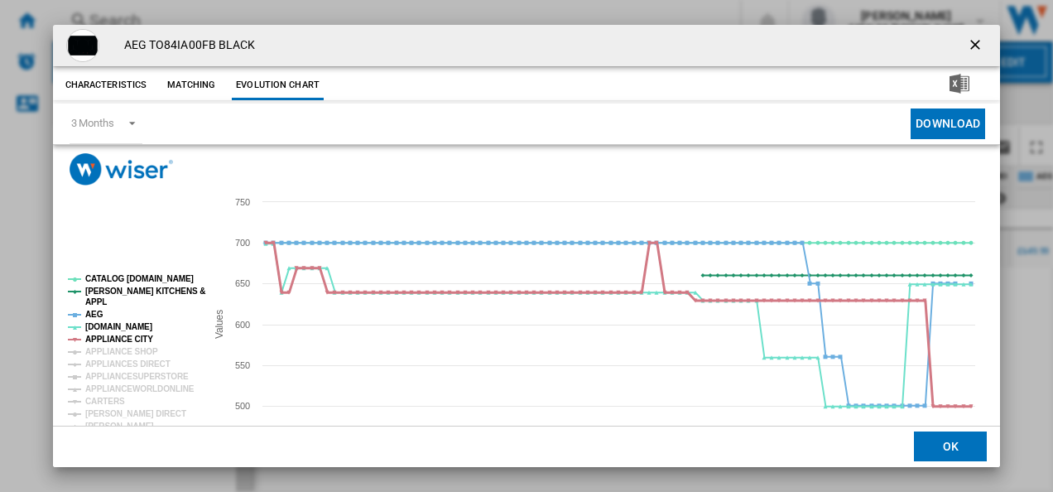
click at [132, 334] on tspan "APPLIANCE CITY" at bounding box center [119, 338] width 68 height 9
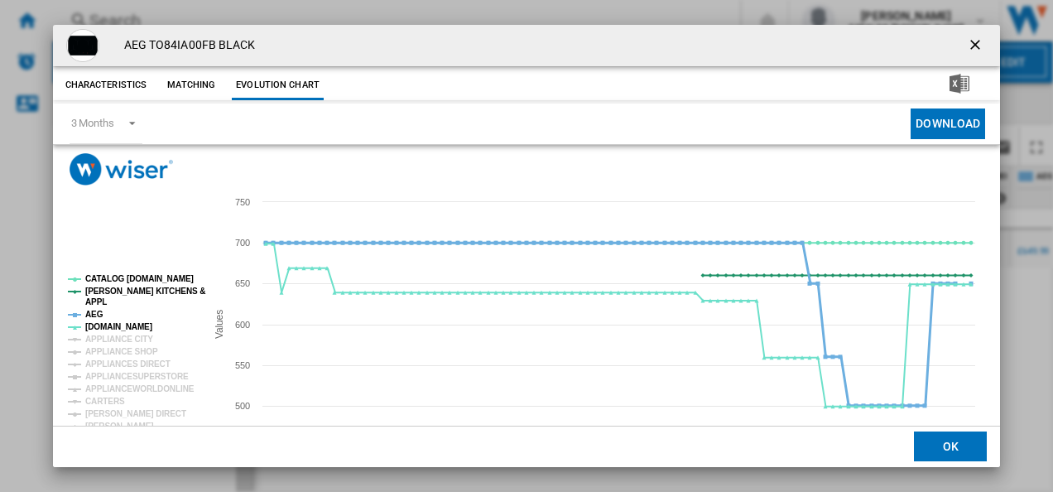
click at [91, 311] on tspan "AEG" at bounding box center [94, 313] width 18 height 9
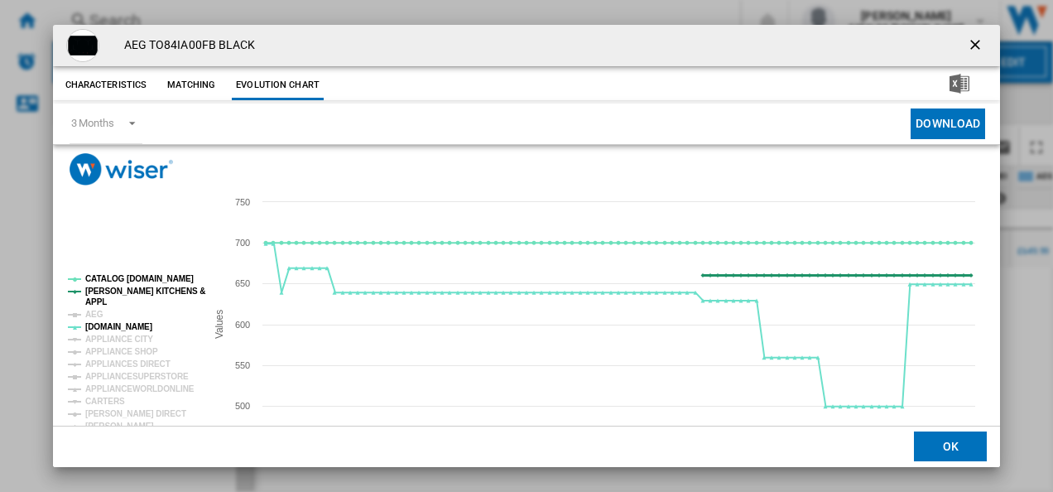
click at [94, 300] on tspan "APPL" at bounding box center [96, 301] width 22 height 9
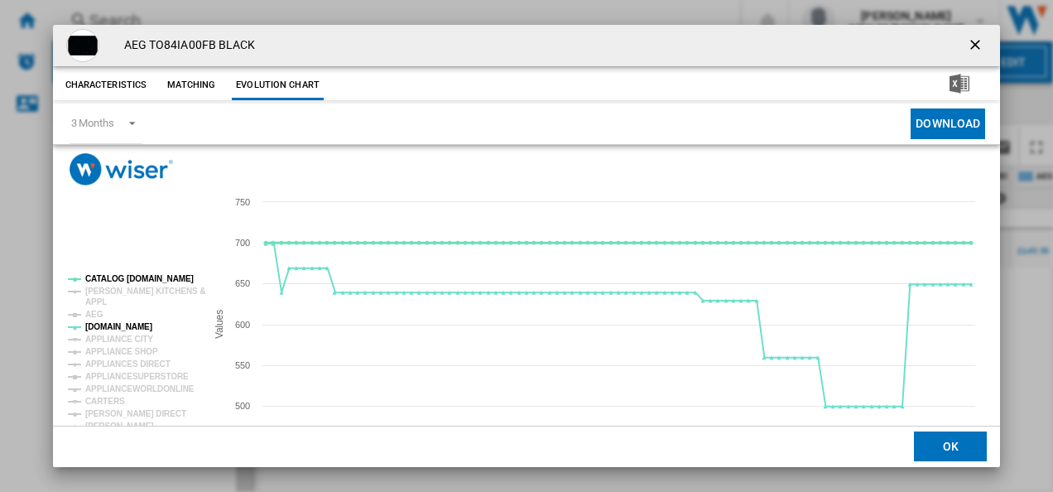
click at [104, 281] on tspan "CATALOG [DOMAIN_NAME]" at bounding box center [139, 278] width 108 height 9
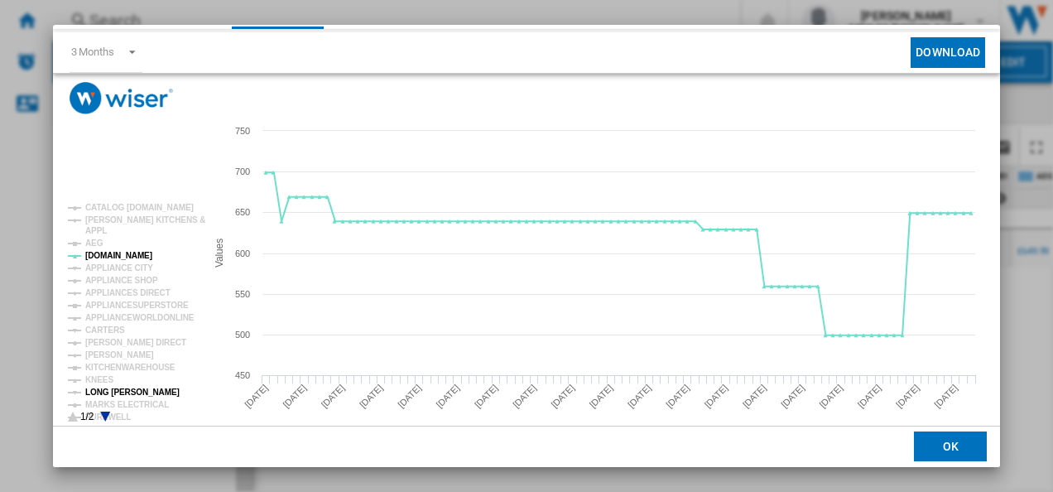
scroll to position [72, 0]
click at [102, 350] on tspan "[PERSON_NAME]" at bounding box center [119, 353] width 69 height 9
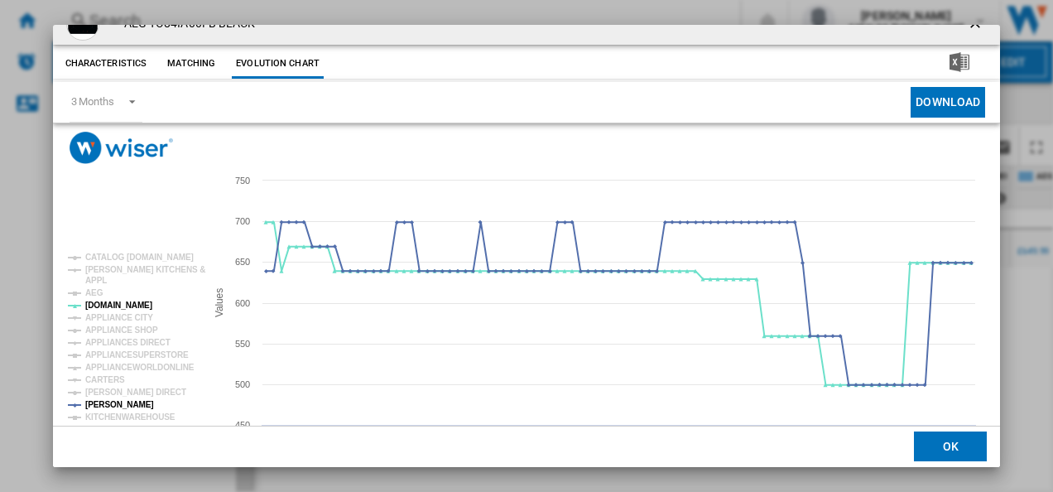
scroll to position [0, 0]
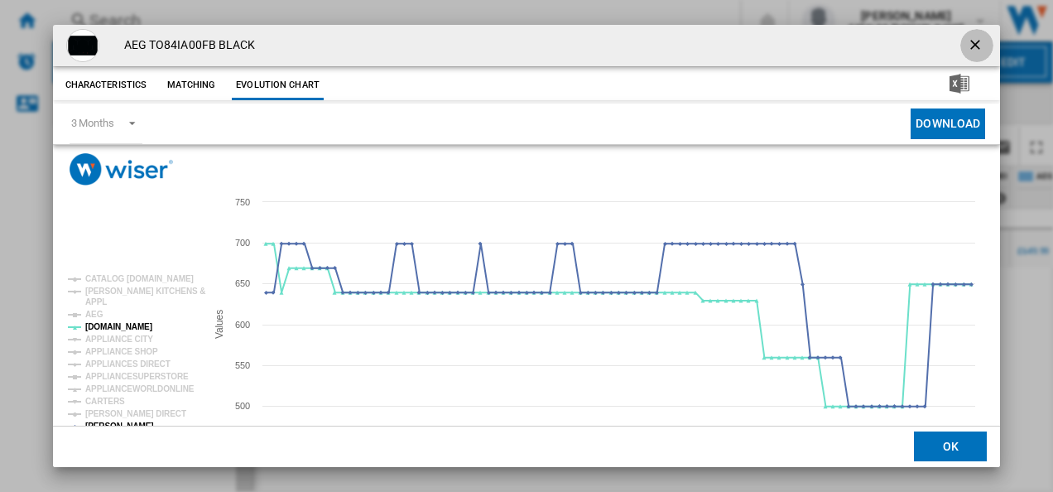
click at [967, 40] on ng-md-icon "getI18NText('BUTTONS.CLOSE_DIALOG')" at bounding box center [977, 46] width 20 height 20
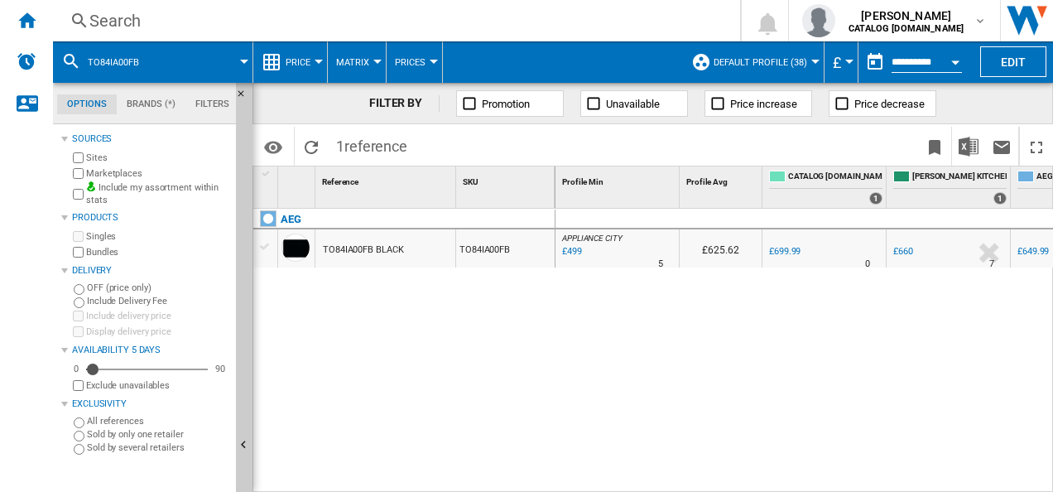
click at [381, 13] on div "Search" at bounding box center [392, 20] width 607 height 23
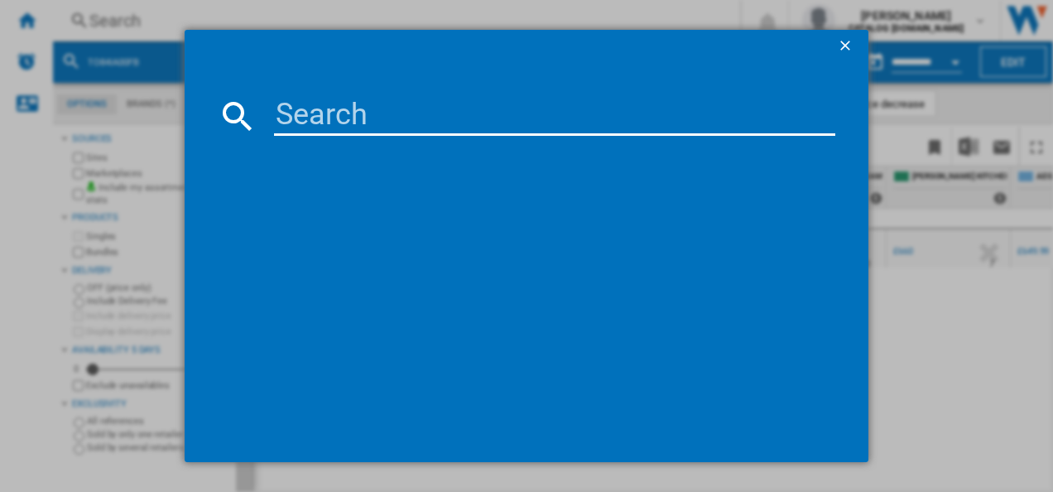
click at [349, 103] on input at bounding box center [555, 116] width 562 height 40
type input "IAE64421FB"
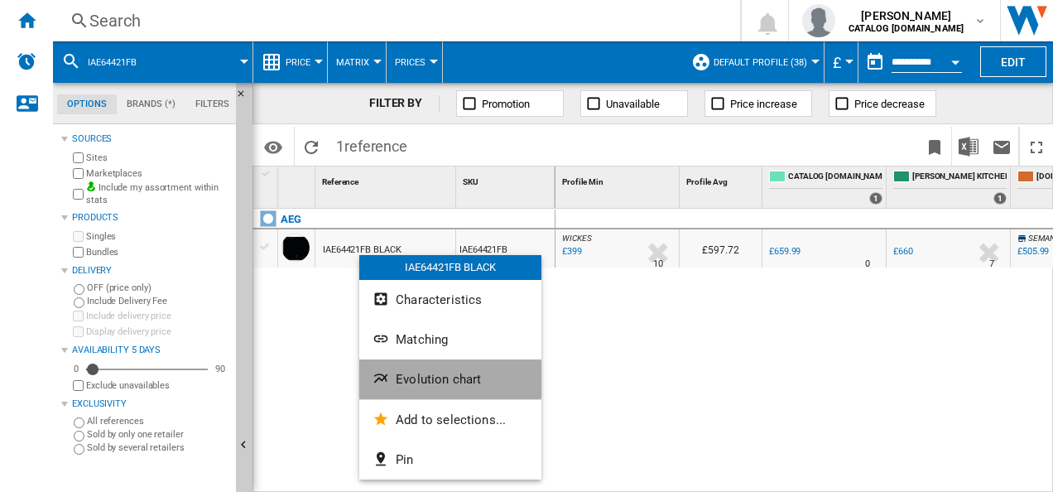
click at [405, 379] on span "Evolution chart" at bounding box center [438, 379] width 85 height 15
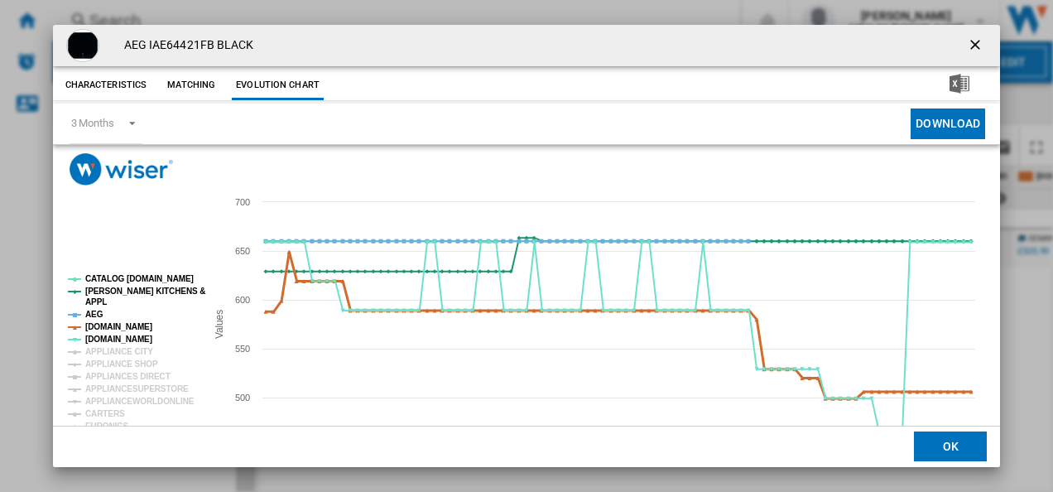
click at [116, 329] on tspan "[DOMAIN_NAME]" at bounding box center [118, 326] width 67 height 9
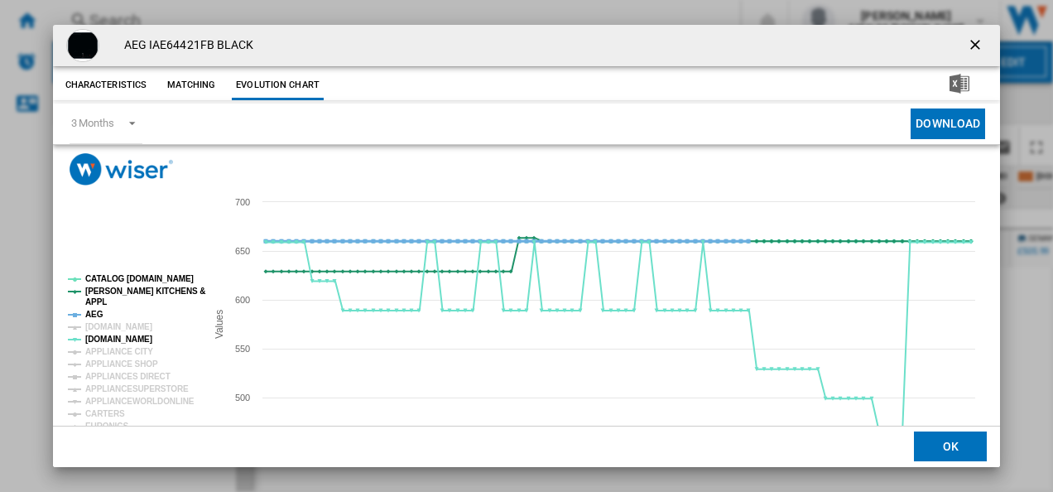
click at [94, 313] on tspan "AEG" at bounding box center [94, 313] width 18 height 9
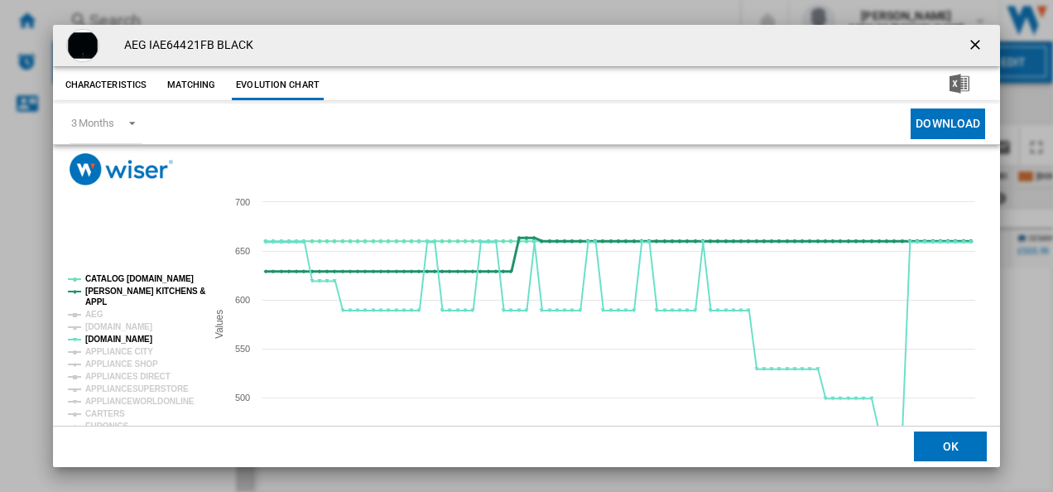
click at [94, 291] on tspan "[PERSON_NAME] KITCHENS &" at bounding box center [145, 290] width 120 height 9
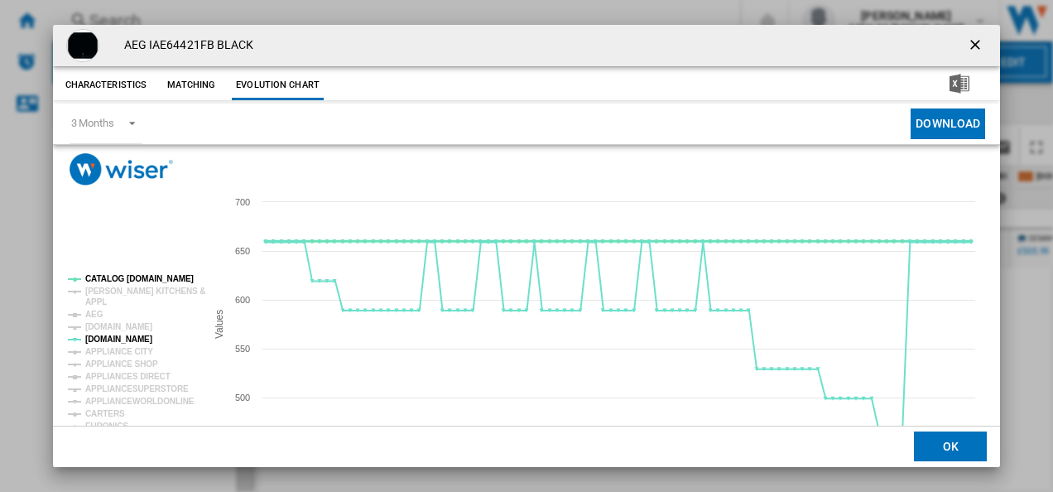
click at [105, 280] on tspan "CATALOG [DOMAIN_NAME]" at bounding box center [139, 278] width 108 height 9
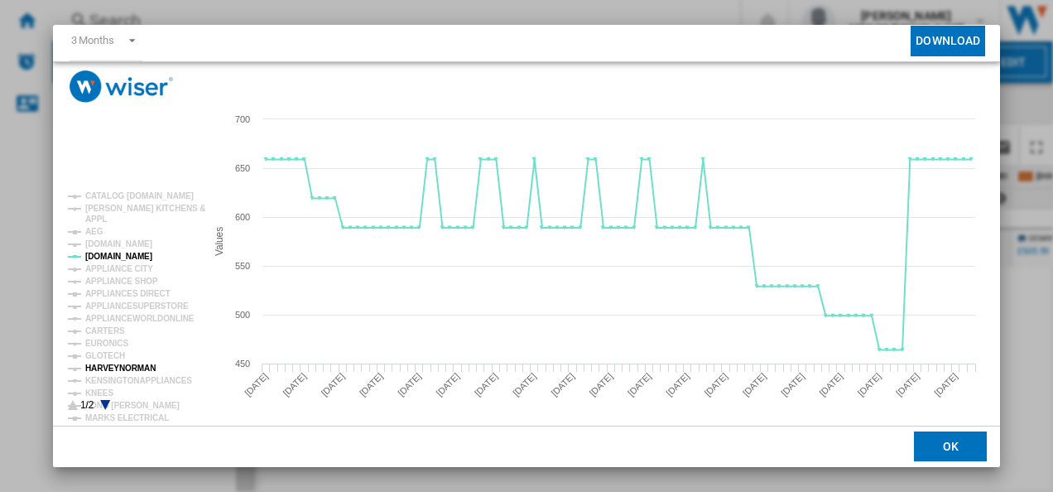
scroll to position [84, 0]
click at [101, 401] on icon "Product popup" at bounding box center [105, 404] width 10 height 10
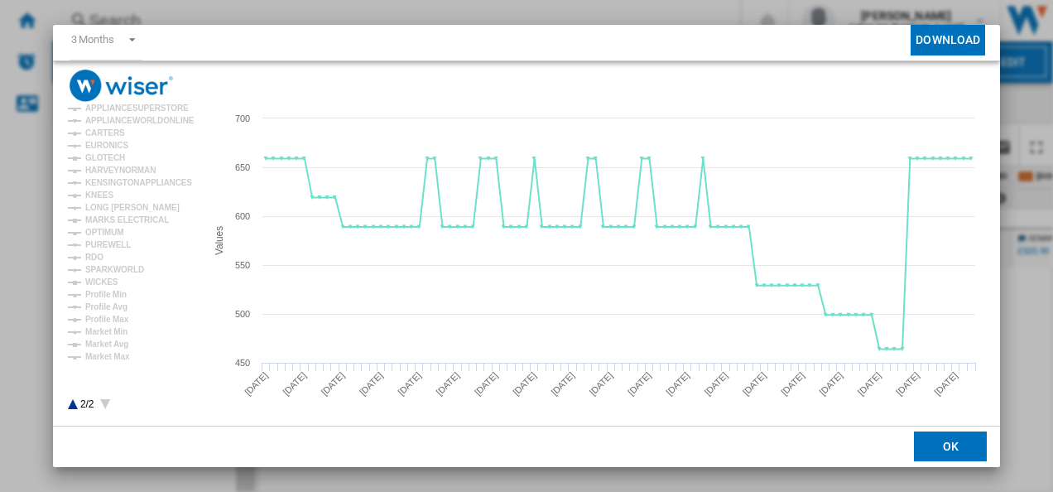
scroll to position [0, 0]
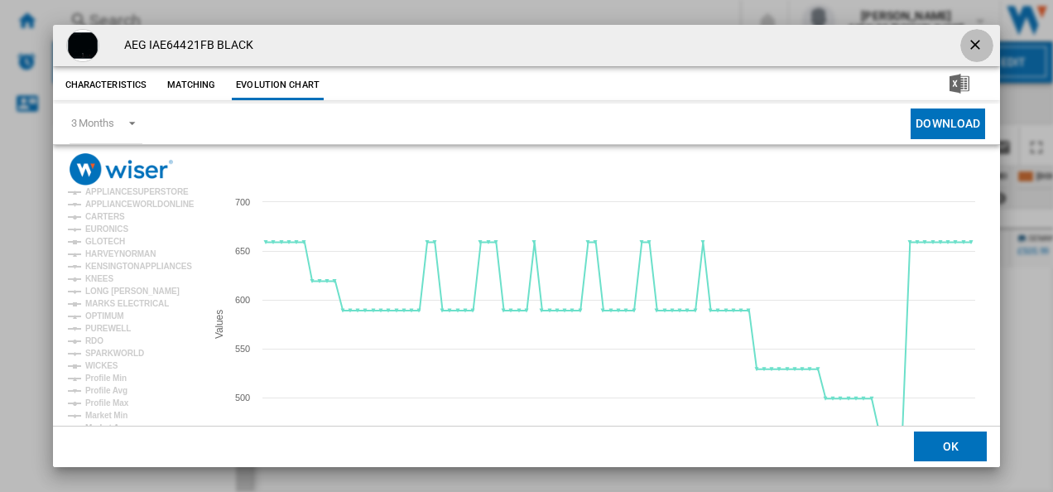
click at [971, 41] on ng-md-icon "getI18NText('BUTTONS.CLOSE_DIALOG')" at bounding box center [977, 46] width 20 height 20
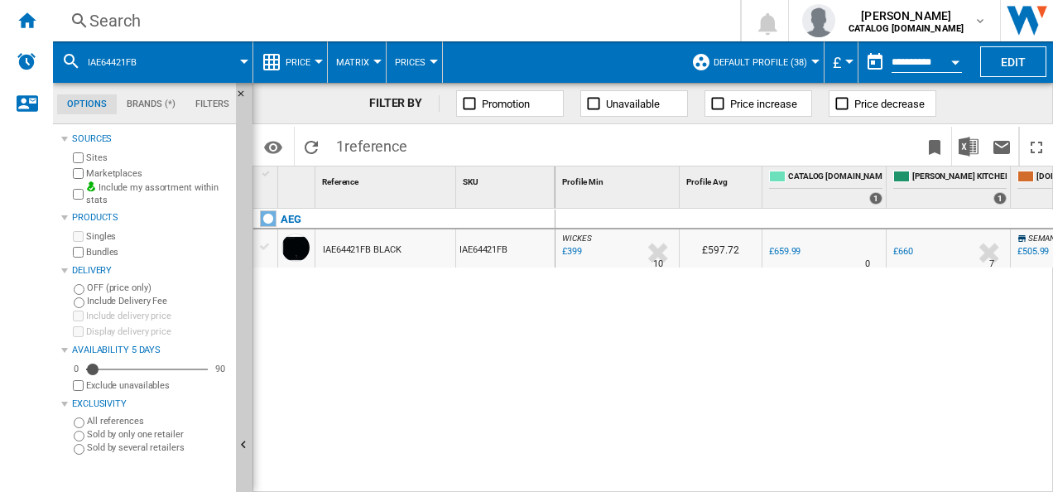
click at [411, 25] on div "Search" at bounding box center [392, 20] width 607 height 23
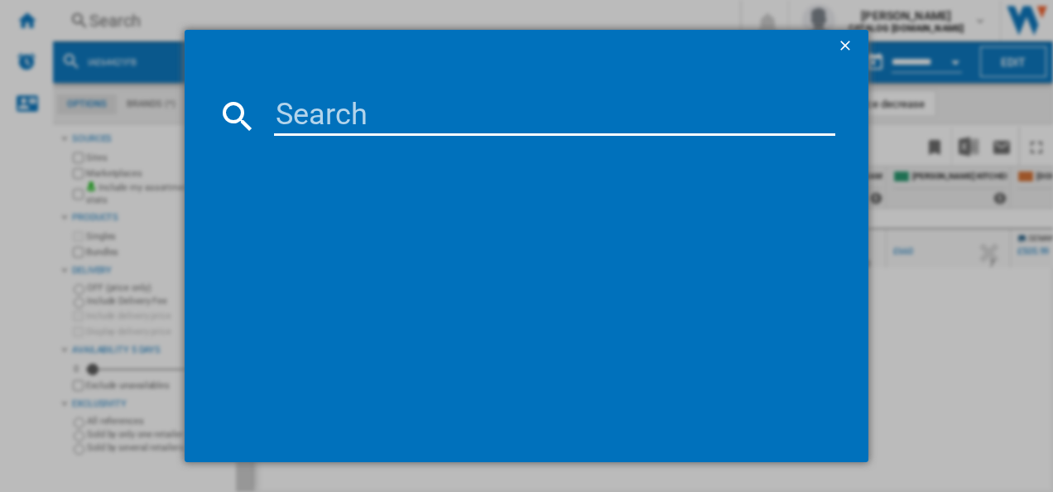
click at [371, 117] on input at bounding box center [555, 116] width 562 height 40
type input "TB8SB731AB"
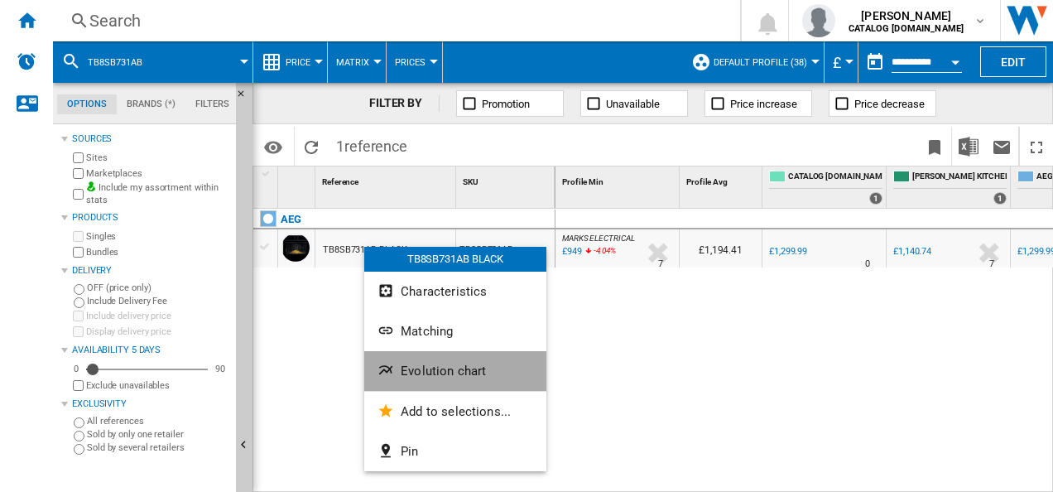
click at [404, 367] on span "Evolution chart" at bounding box center [443, 370] width 85 height 15
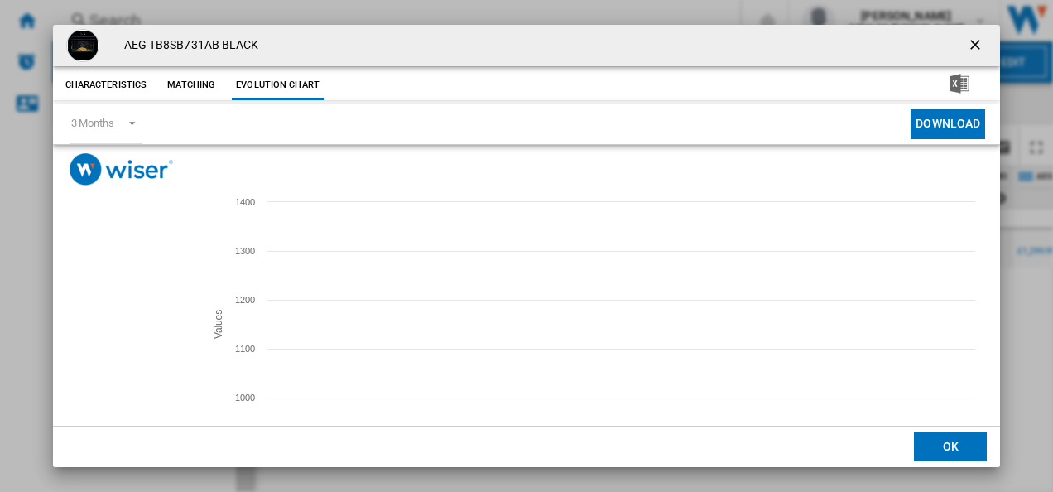
click at [119, 338] on tspan "APPLIANCE CITY" at bounding box center [119, 338] width 68 height 9
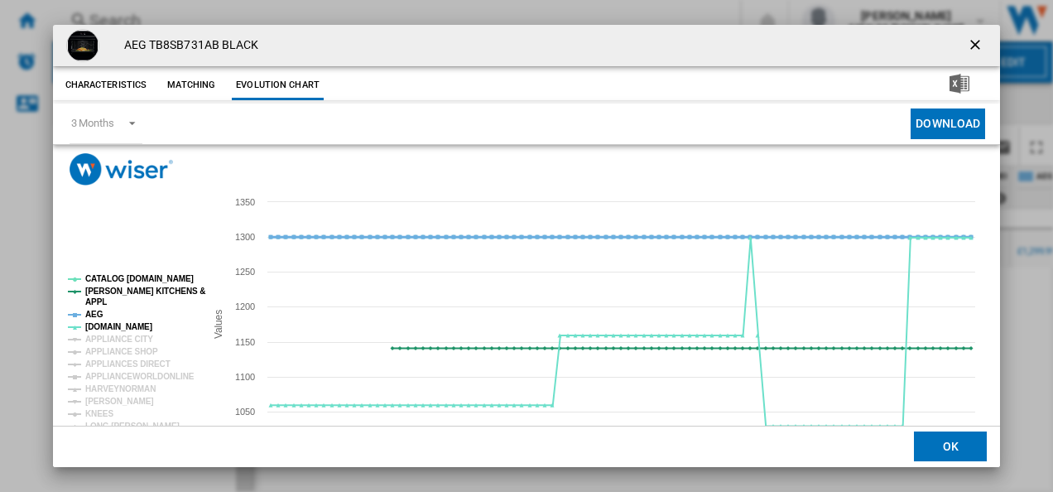
click at [94, 318] on tspan "AEG" at bounding box center [94, 313] width 18 height 9
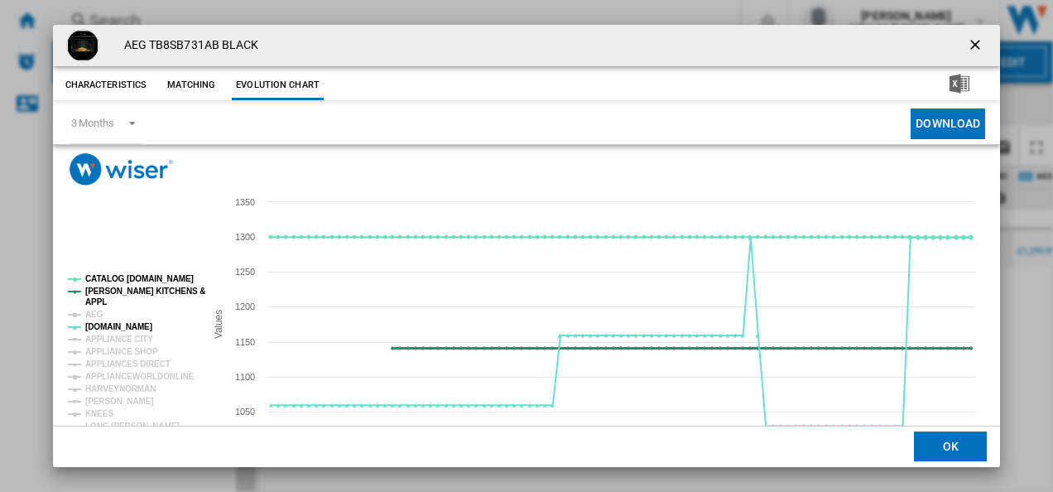
click at [104, 288] on tspan "[PERSON_NAME] KITCHENS &" at bounding box center [145, 290] width 120 height 9
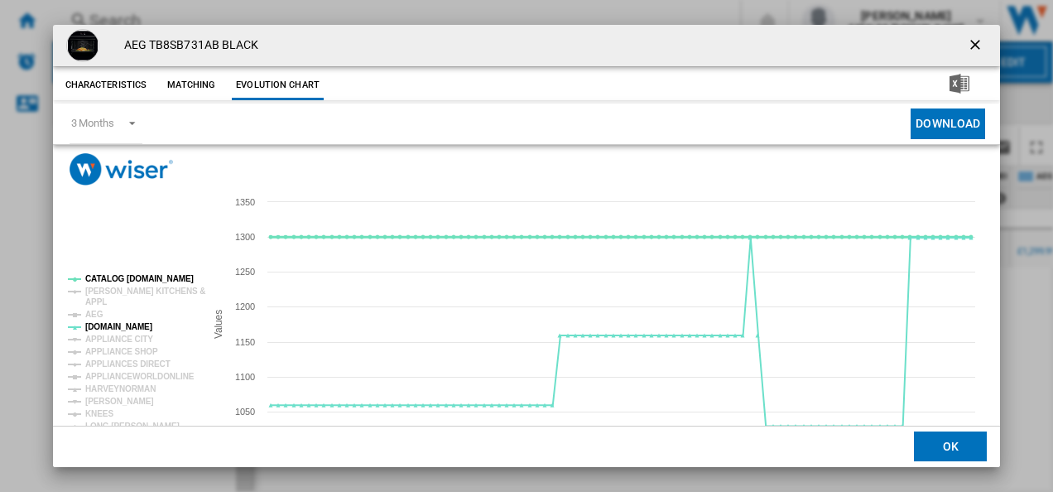
click at [108, 279] on tspan "CATALOG [DOMAIN_NAME]" at bounding box center [139, 278] width 108 height 9
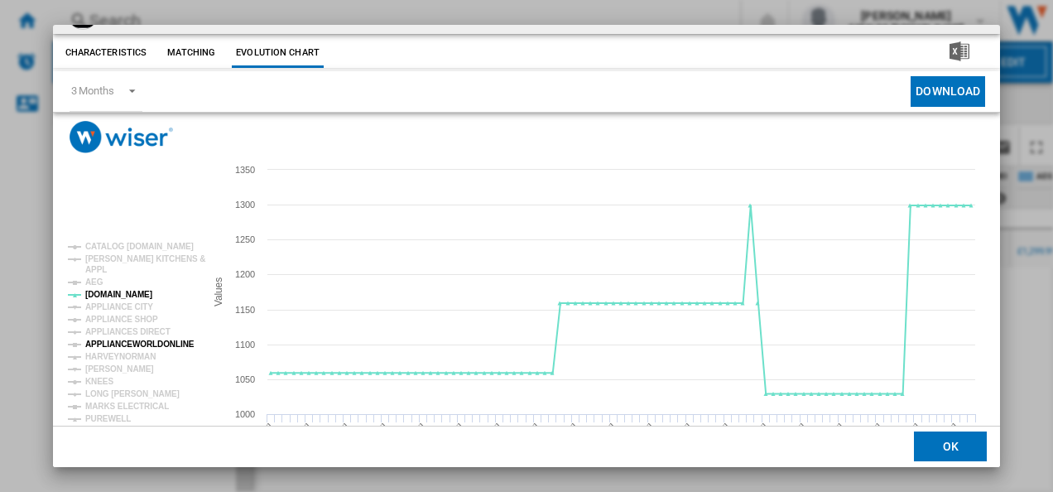
scroll to position [33, 0]
click at [116, 366] on tspan "[PERSON_NAME]" at bounding box center [119, 367] width 69 height 9
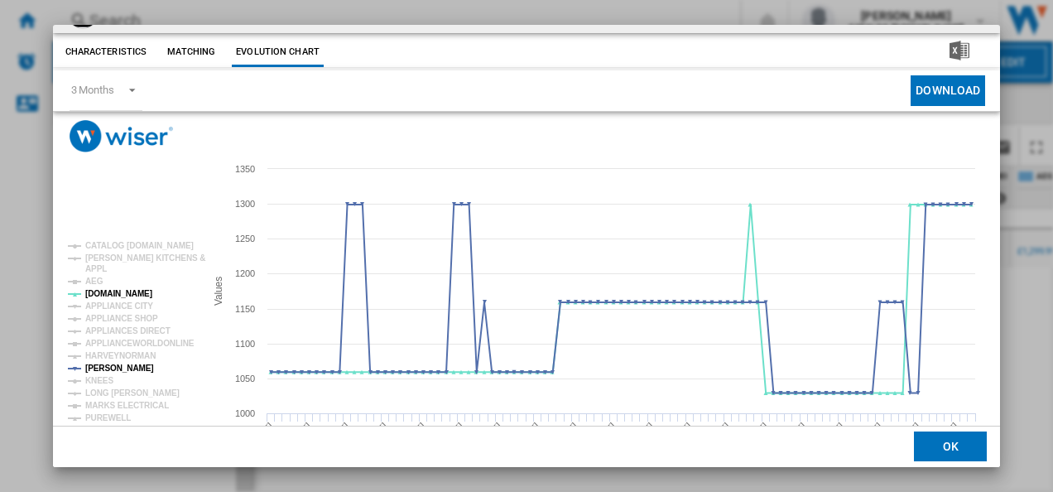
scroll to position [0, 0]
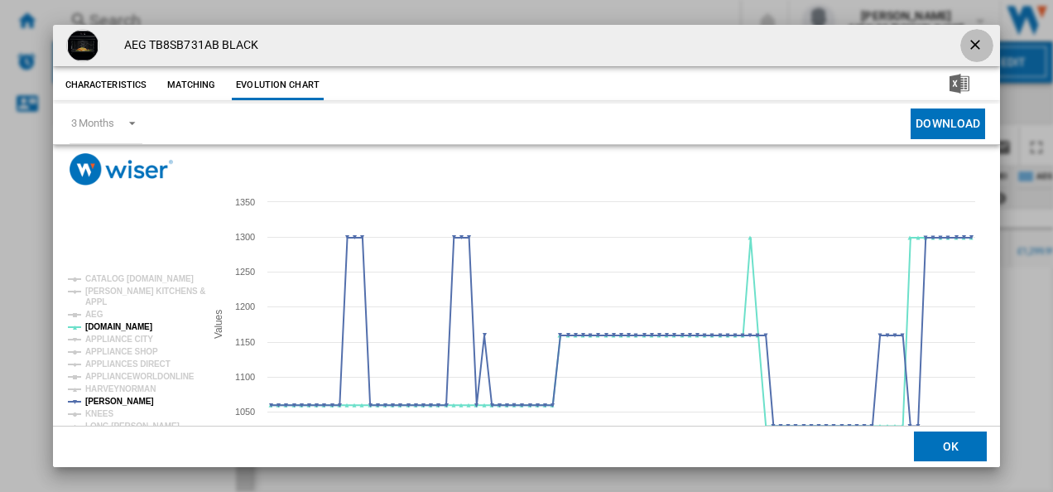
click at [967, 42] on ng-md-icon "getI18NText('BUTTONS.CLOSE_DIALOG')" at bounding box center [977, 46] width 20 height 20
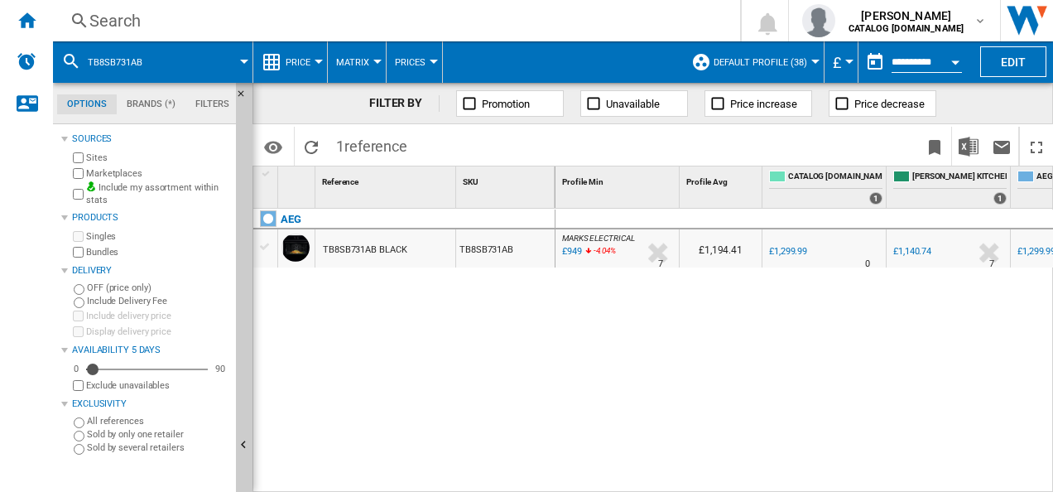
click at [422, 16] on div "Search" at bounding box center [392, 20] width 607 height 23
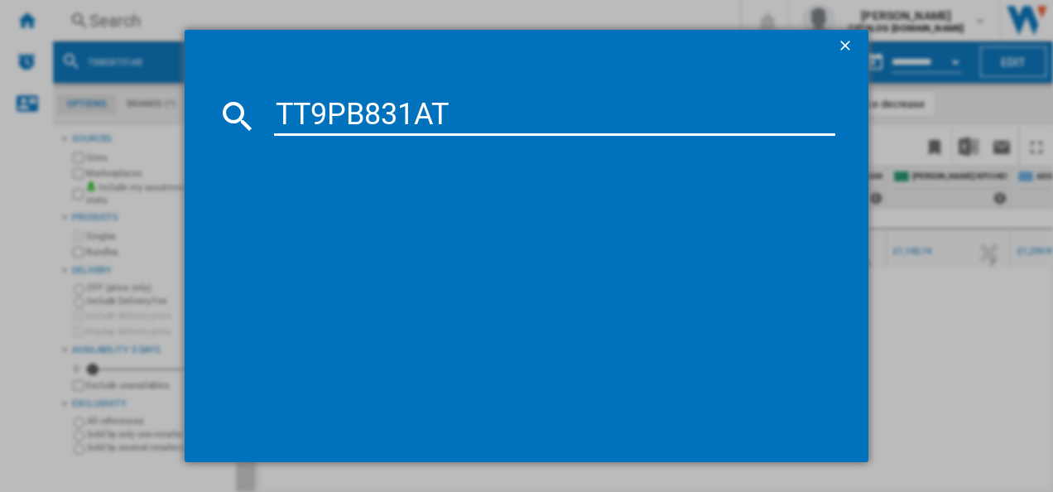
click at [346, 116] on input "TT9PB831AT" at bounding box center [555, 116] width 562 height 40
type input "TT9PB831AT"
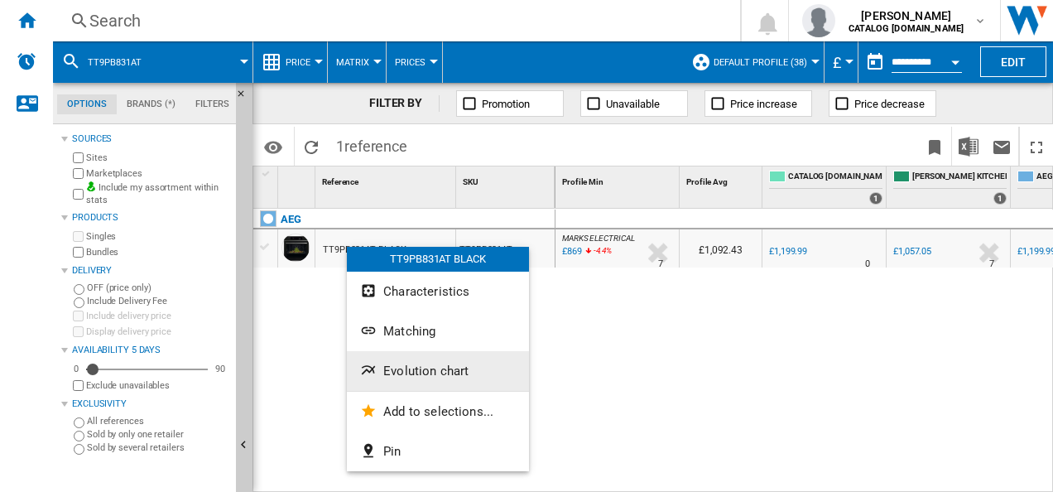
click at [395, 362] on button "Evolution chart" at bounding box center [438, 371] width 182 height 40
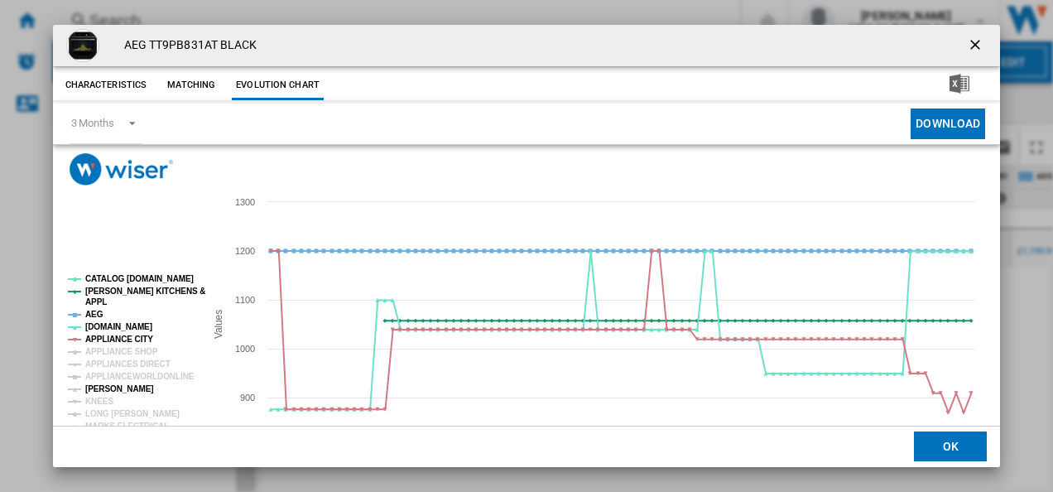
click at [111, 393] on tspan "[PERSON_NAME]" at bounding box center [119, 388] width 69 height 9
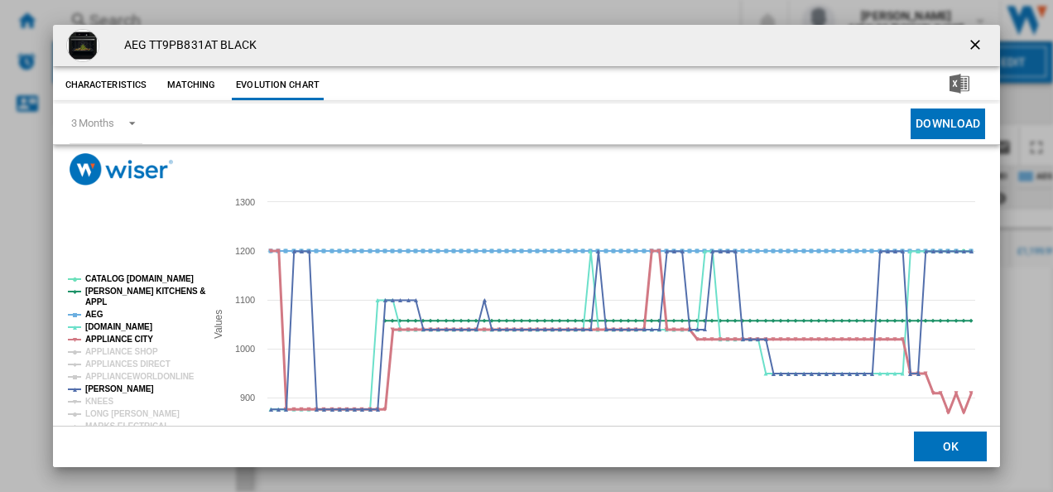
click at [146, 338] on tspan "APPLIANCE CITY" at bounding box center [119, 338] width 68 height 9
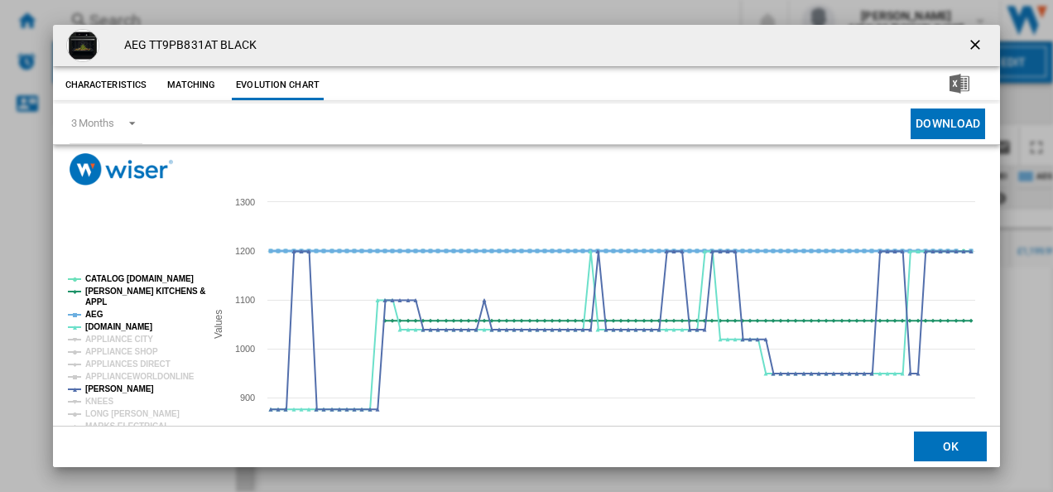
click at [85, 314] on tspan "AEG" at bounding box center [94, 313] width 18 height 9
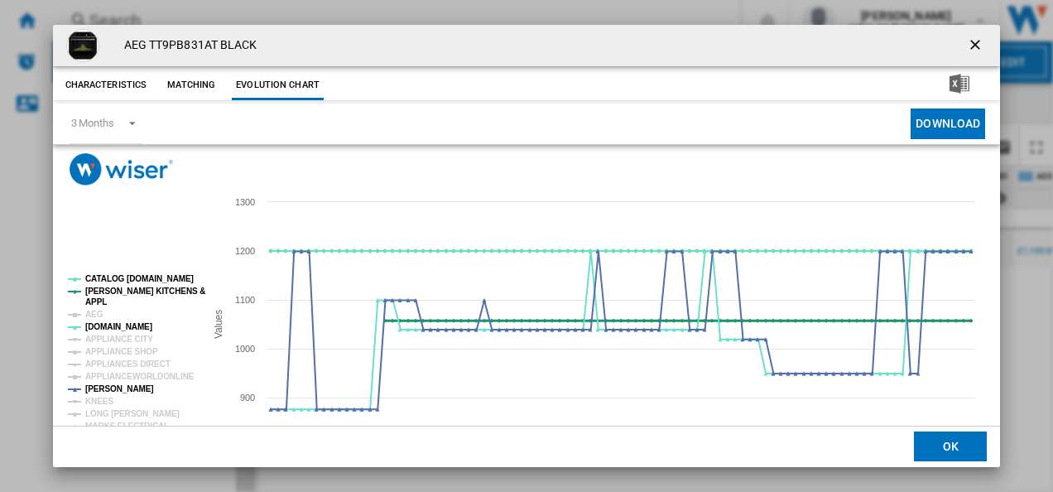
click at [95, 293] on tspan "[PERSON_NAME] KITCHENS &" at bounding box center [145, 290] width 120 height 9
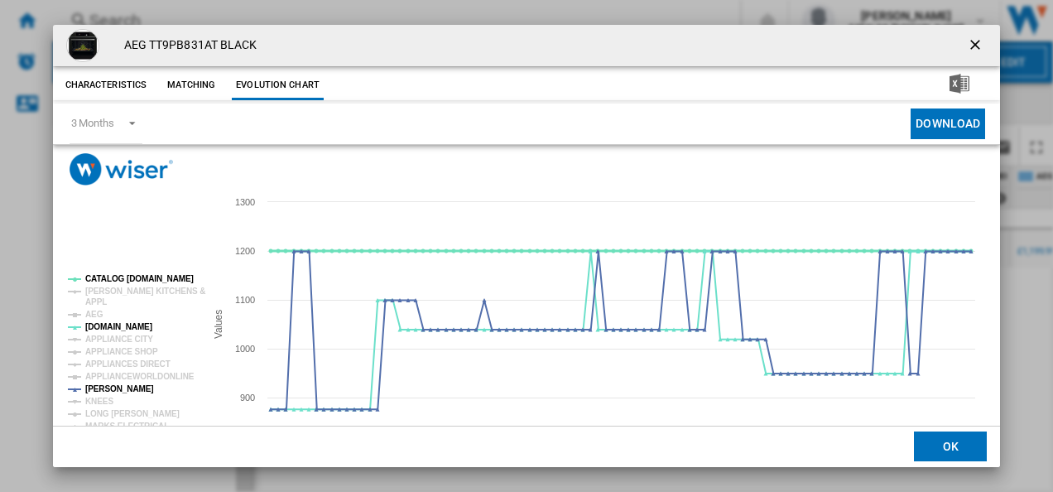
click at [103, 281] on tspan "CATALOG [DOMAIN_NAME]" at bounding box center [139, 278] width 108 height 9
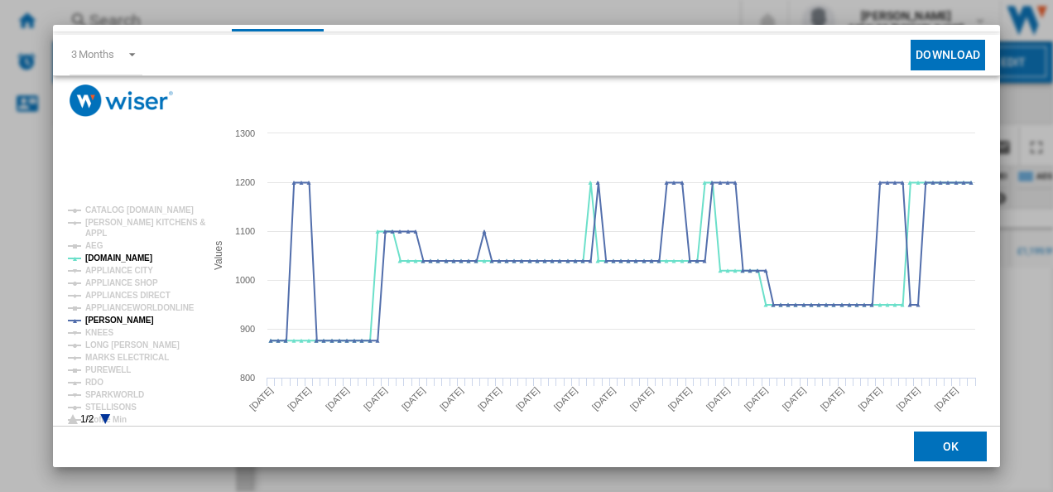
scroll to position [70, 0]
